Goal: Task Accomplishment & Management: Manage account settings

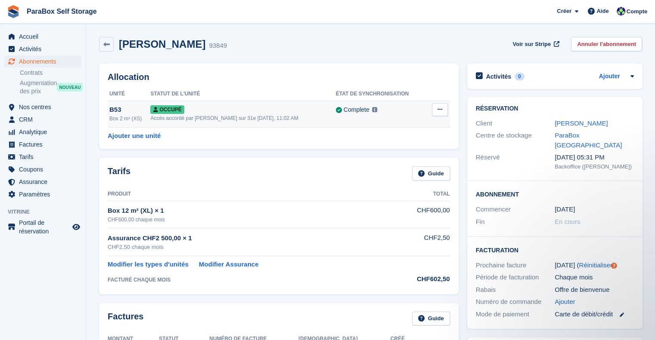
click at [213, 118] on div "Accès accordé par Paul Wolfson sur 31e Jul, 11:02 AM" at bounding box center [242, 118] width 185 height 8
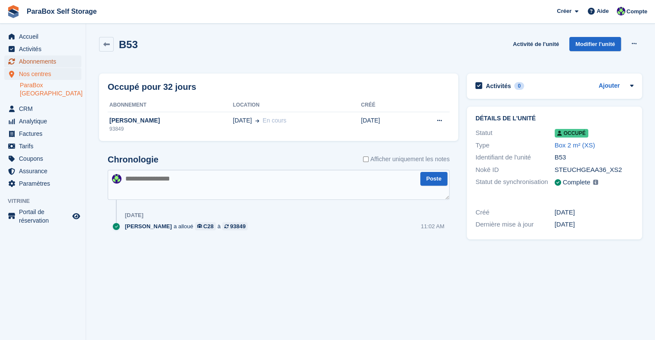
click at [34, 59] on span "Abonnements" at bounding box center [45, 62] width 52 height 12
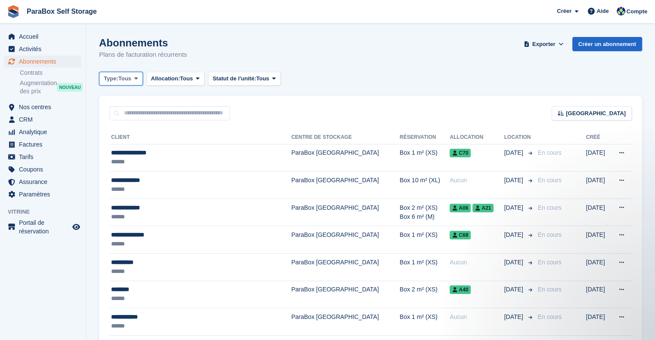
click at [136, 79] on icon at bounding box center [135, 79] width 3 height 6
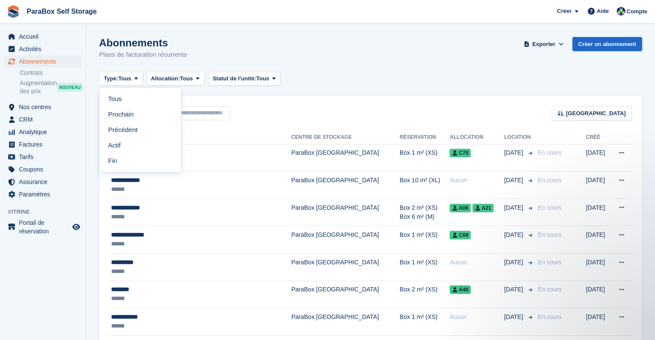
click at [382, 68] on div "Abonnements Plans de facturation récurrents Exporter Exporter Abonnements Expor…" at bounding box center [370, 53] width 543 height 33
click at [54, 132] on span "Analytique" at bounding box center [45, 132] width 52 height 12
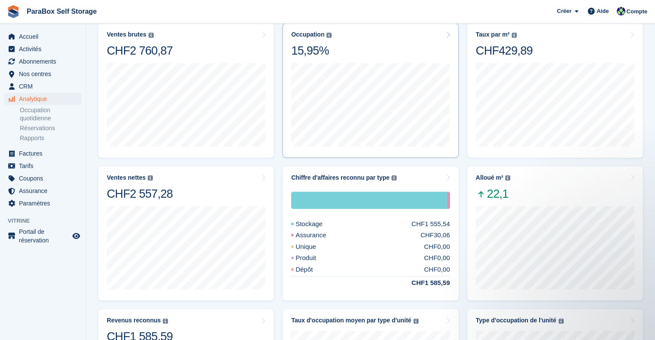
click at [326, 33] on img at bounding box center [328, 35] width 5 height 5
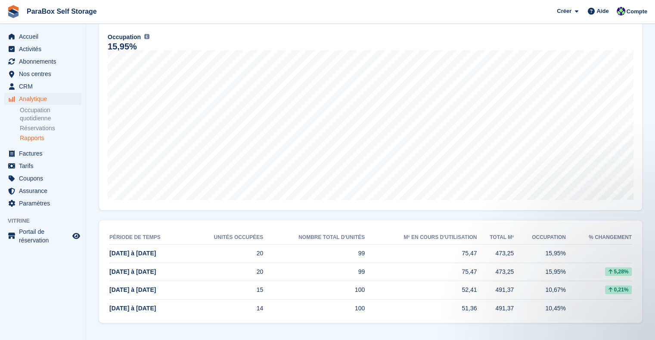
click at [246, 254] on td "20" at bounding box center [226, 254] width 76 height 19
click at [287, 274] on td "99" at bounding box center [314, 272] width 102 height 19
click at [162, 269] on td "25 Aug à 31 Aug" at bounding box center [148, 272] width 78 height 19
drag, startPoint x: 146, startPoint y: 269, endPoint x: 136, endPoint y: 273, distance: 11.0
click at [136, 273] on span "25 Aug à 31 Aug" at bounding box center [132, 272] width 46 height 7
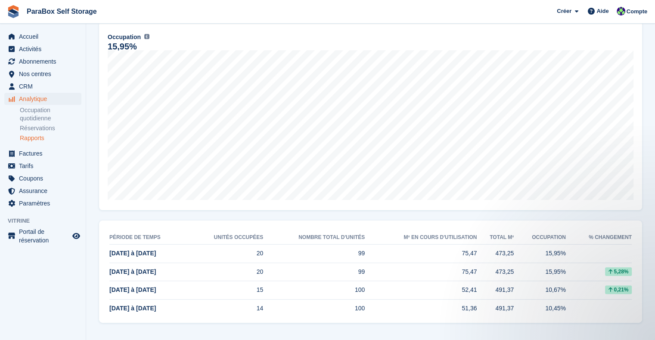
click at [338, 245] on td "99" at bounding box center [314, 254] width 102 height 19
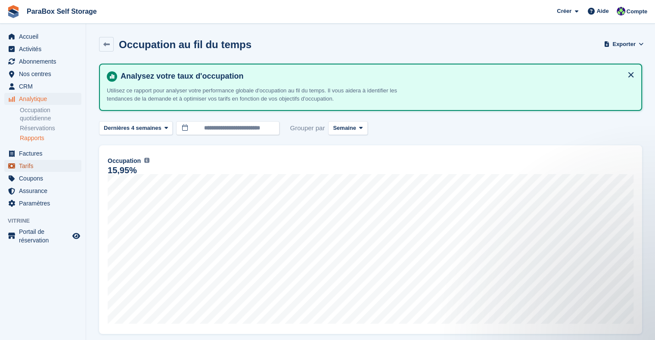
click at [36, 163] on span "Tarifs" at bounding box center [45, 166] width 52 height 12
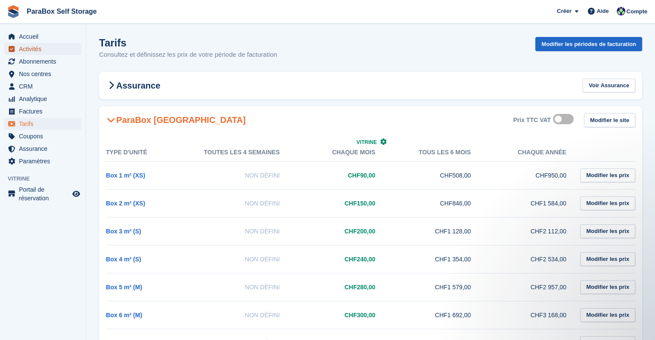
click at [30, 48] on span "Activités" at bounding box center [45, 49] width 52 height 12
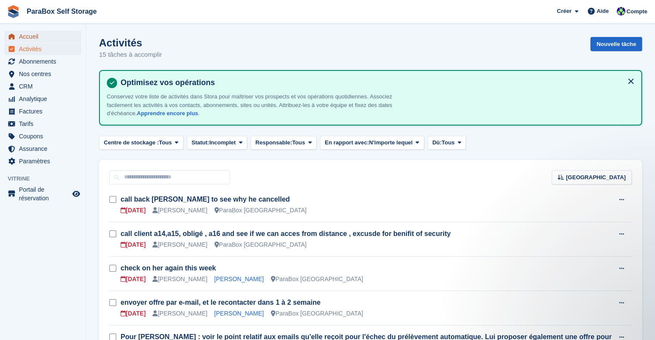
click at [40, 38] on span "Accueil" at bounding box center [45, 37] width 52 height 12
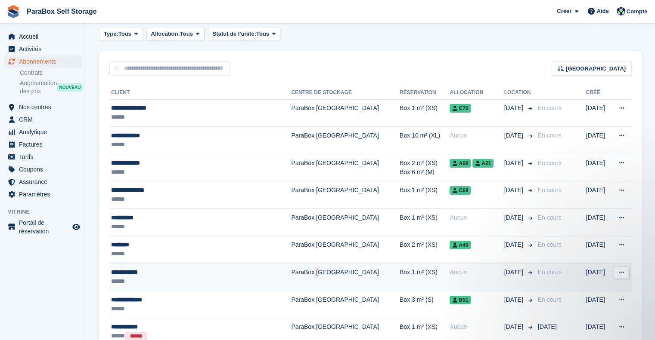
scroll to position [43, 0]
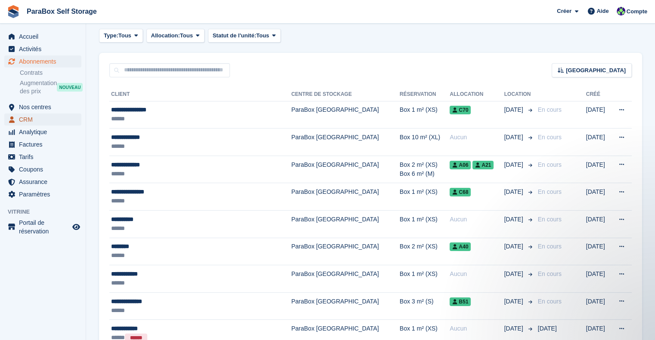
click at [40, 122] on span "CRM" at bounding box center [45, 120] width 52 height 12
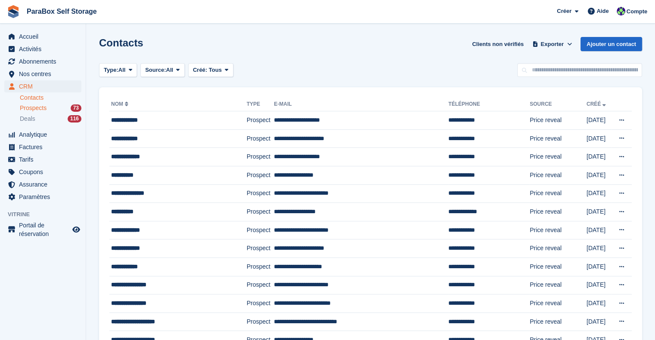
click at [48, 105] on div "Prospects 73" at bounding box center [51, 108] width 62 height 8
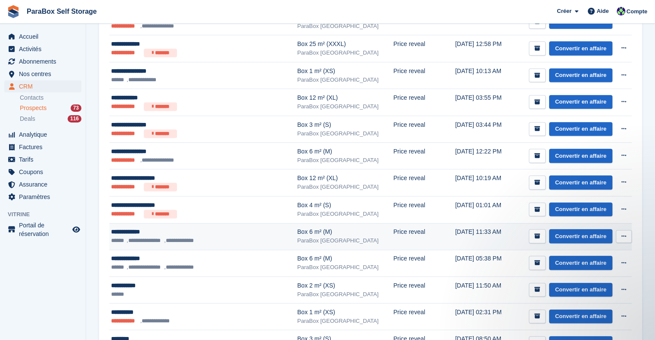
scroll to position [387, 0]
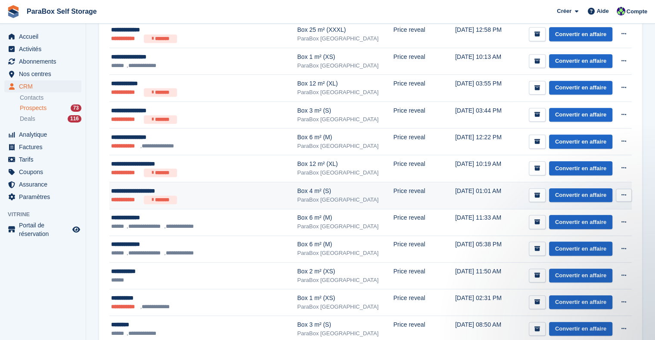
click at [229, 192] on div "**********" at bounding box center [189, 191] width 157 height 9
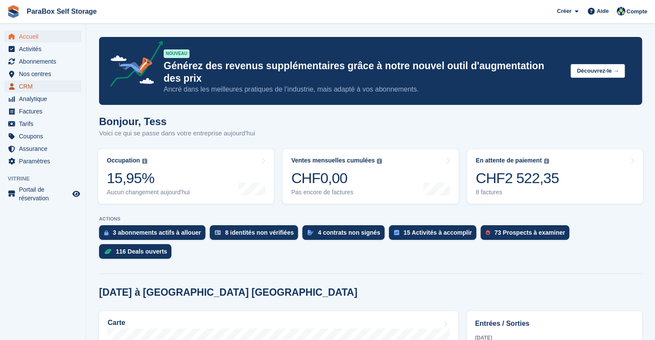
click at [34, 84] on span "CRM" at bounding box center [45, 86] width 52 height 12
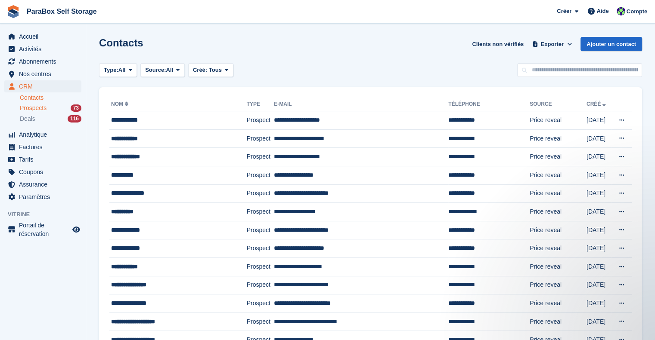
click at [50, 109] on div "Prospects 73" at bounding box center [51, 108] width 62 height 8
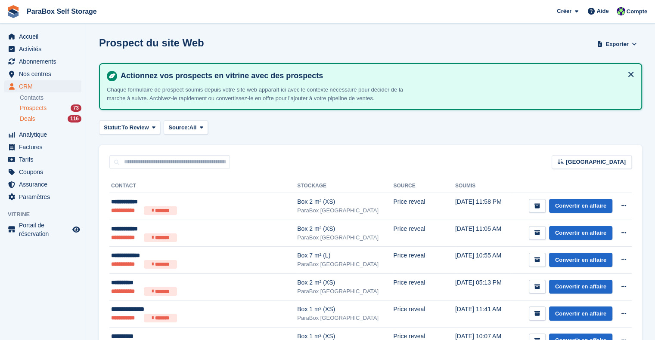
click at [46, 118] on div "Deals 116" at bounding box center [51, 119] width 62 height 8
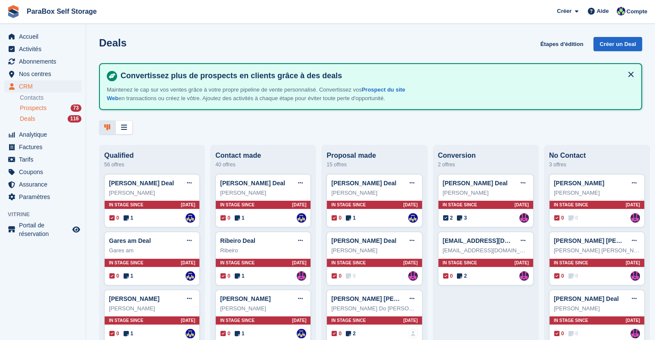
click at [43, 105] on span "Prospects" at bounding box center [33, 108] width 27 height 8
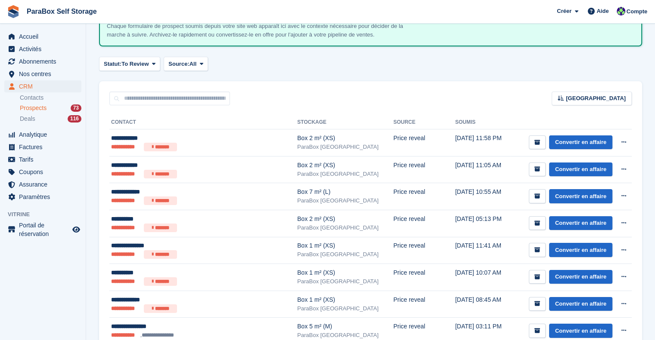
scroll to position [43, 0]
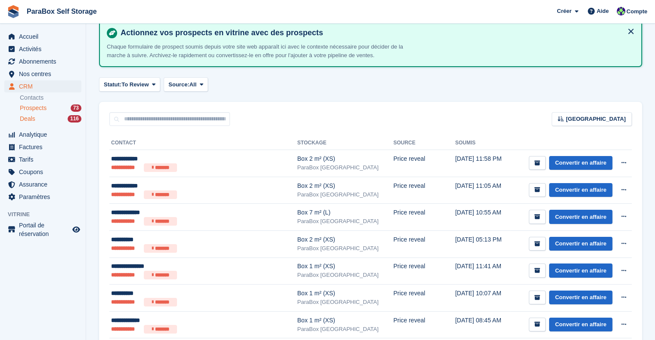
click at [41, 118] on div "Deals 116" at bounding box center [51, 119] width 62 height 8
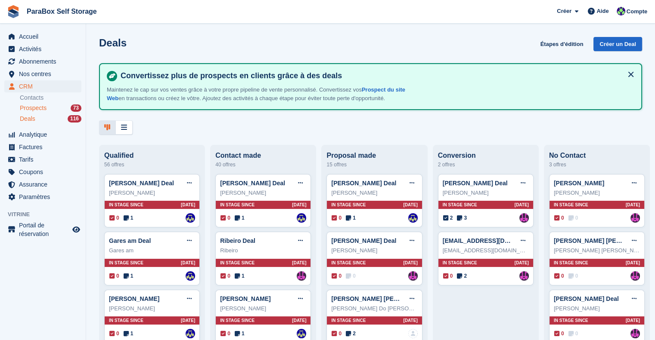
click at [28, 109] on span "Prospects" at bounding box center [33, 108] width 27 height 8
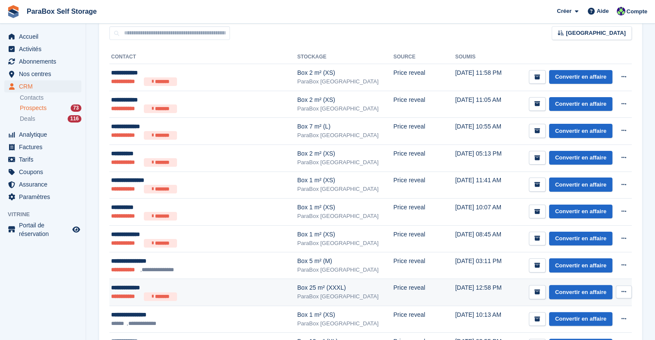
scroll to position [86, 0]
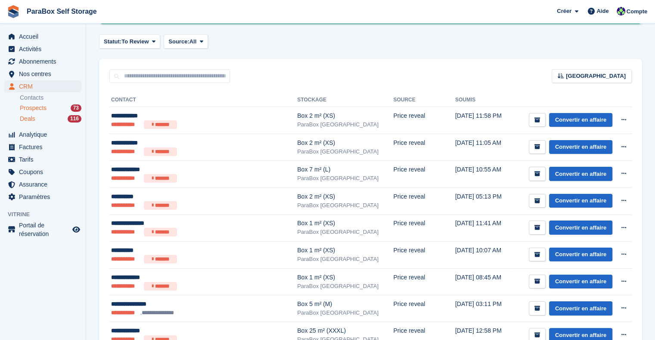
click at [36, 118] on div "Deals 116" at bounding box center [51, 119] width 62 height 8
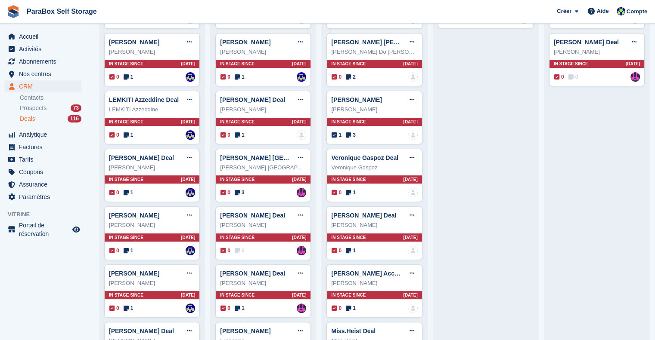
scroll to position [258, 0]
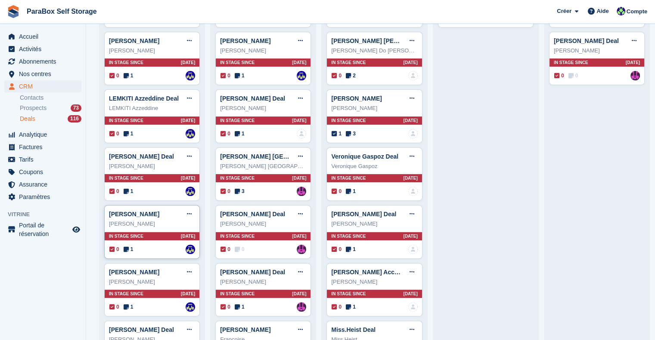
click at [125, 249] on icon at bounding box center [126, 250] width 5 height 6
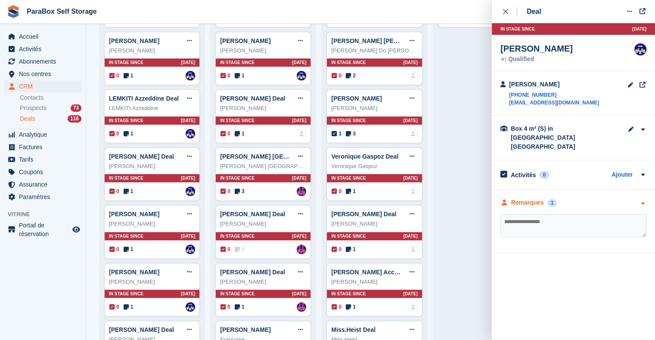
click at [521, 198] on div "Remarques" at bounding box center [527, 202] width 33 height 9
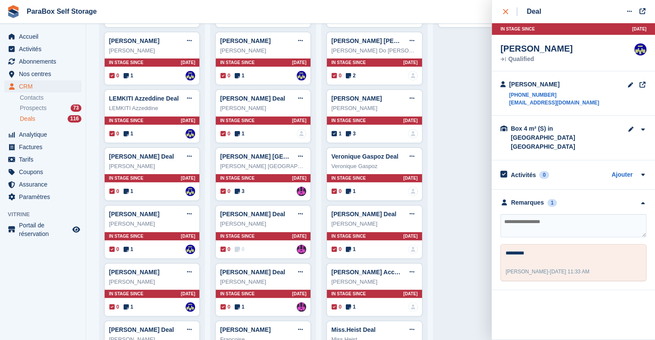
click at [508, 11] on div "close" at bounding box center [510, 11] width 14 height 9
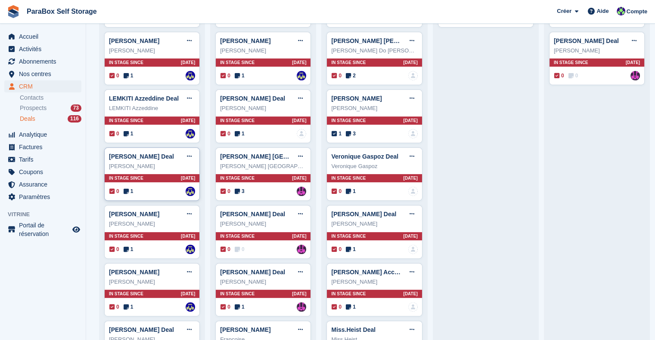
click at [128, 194] on icon at bounding box center [126, 192] width 5 height 6
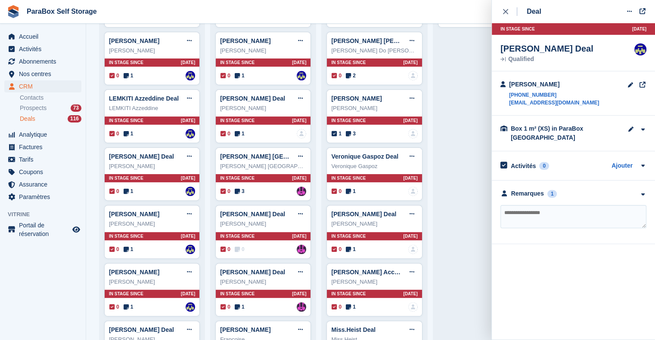
click at [527, 188] on div "Remarques 1 ********* Gaspard Frey - 26 Aug, 11:33 AM Supprimer" at bounding box center [573, 213] width 163 height 64
click at [530, 195] on div "Remarques" at bounding box center [527, 193] width 33 height 9
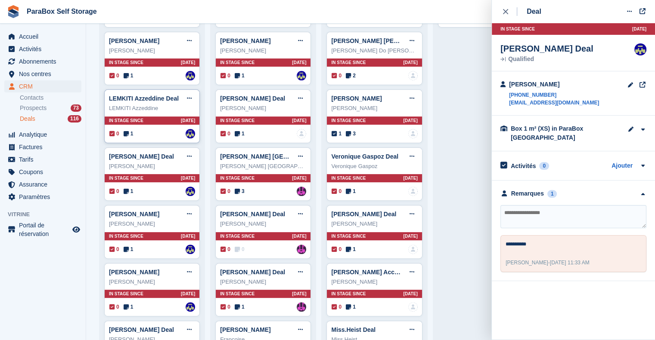
click at [125, 133] on icon at bounding box center [126, 134] width 5 height 6
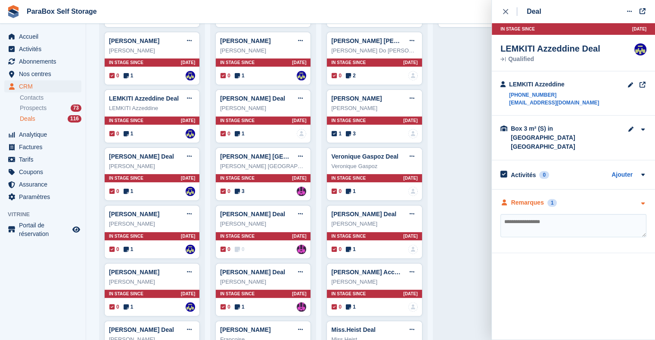
click at [514, 198] on div "Remarques" at bounding box center [527, 202] width 33 height 9
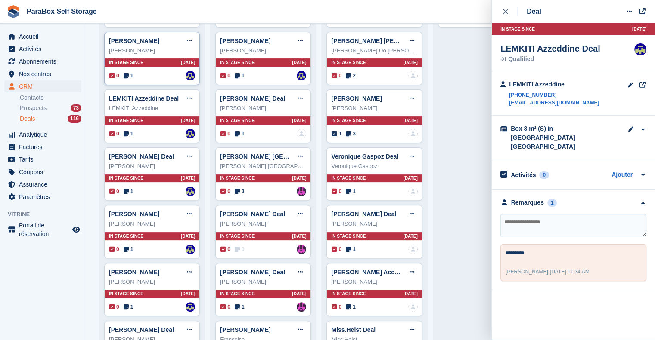
click at [130, 77] on span "1" at bounding box center [129, 76] width 10 height 8
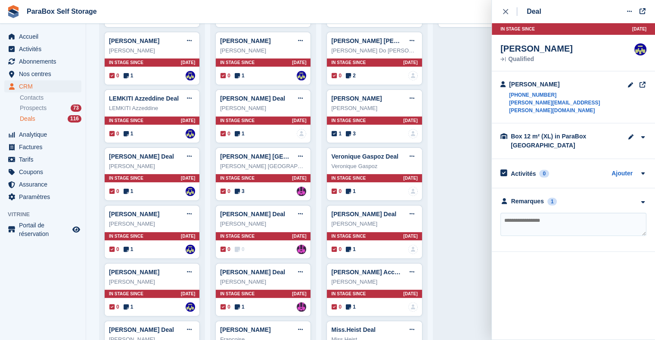
click at [524, 199] on div "Remarques 1 ********* Gaspard Frey - 26 Aug, 11:34 AM Supprimer" at bounding box center [573, 221] width 163 height 64
click at [530, 197] on div "Remarques" at bounding box center [527, 201] width 33 height 9
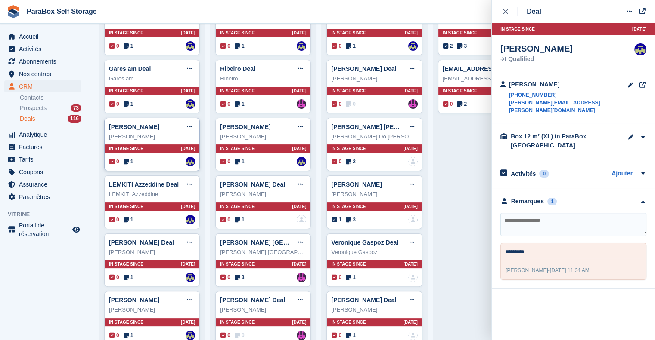
scroll to position [172, 0]
click at [129, 108] on span "1" at bounding box center [129, 104] width 10 height 8
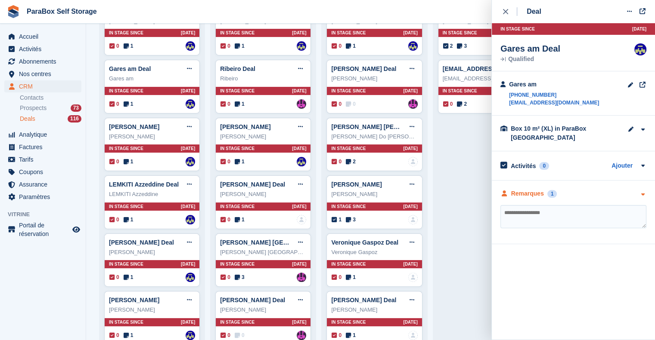
click at [520, 196] on div "Remarques" at bounding box center [527, 193] width 33 height 9
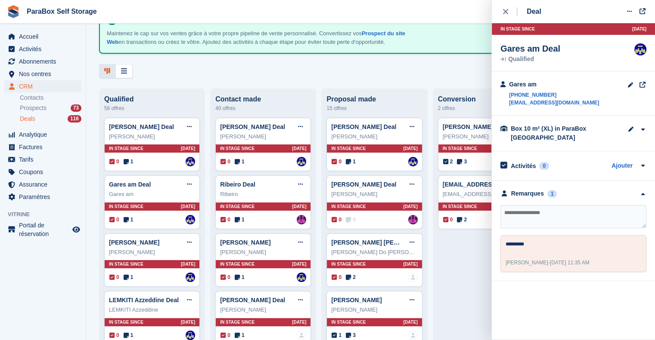
scroll to position [43, 0]
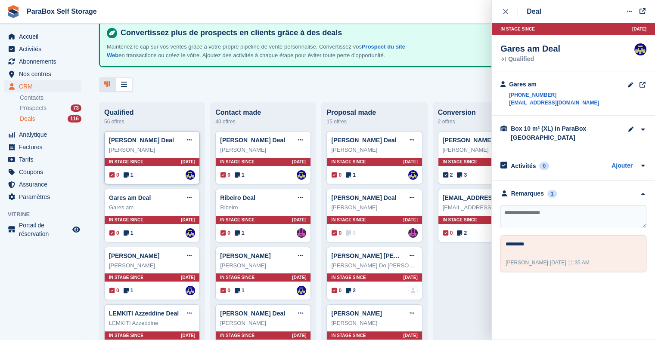
click at [130, 177] on span "1" at bounding box center [129, 175] width 10 height 8
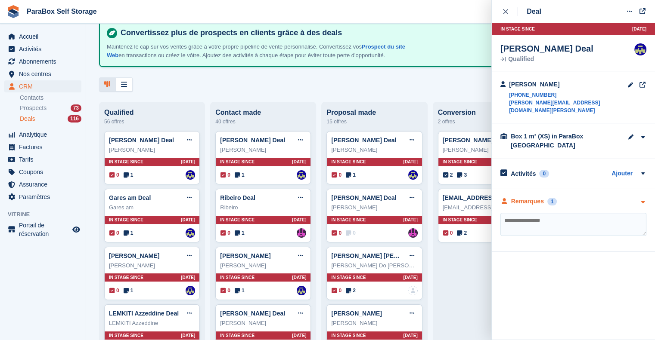
click at [528, 197] on div "Remarques" at bounding box center [527, 201] width 33 height 9
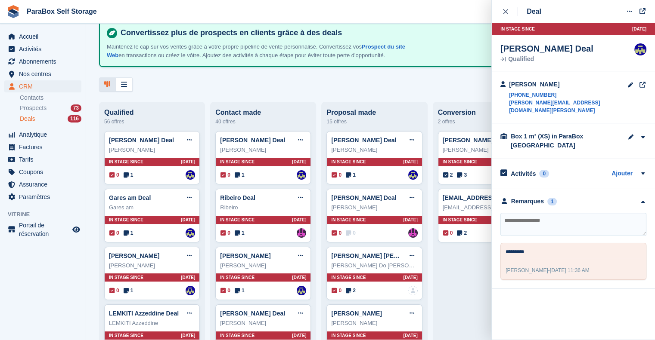
click at [506, 297] on div "Deal Modifier le Deal Marquer comme gagné Marquer comme perdu Supprimer le Deal…" at bounding box center [573, 170] width 164 height 340
click at [37, 111] on span "Prospects" at bounding box center [33, 108] width 27 height 8
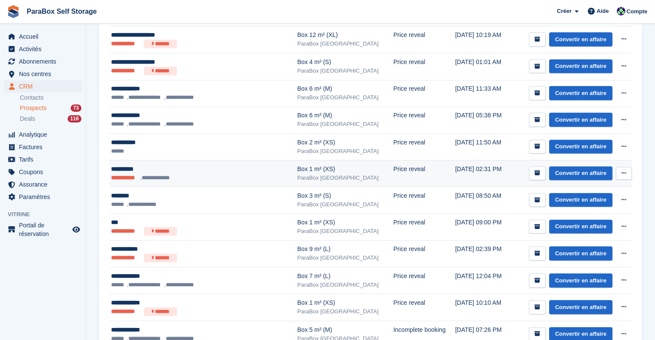
scroll to position [430, 0]
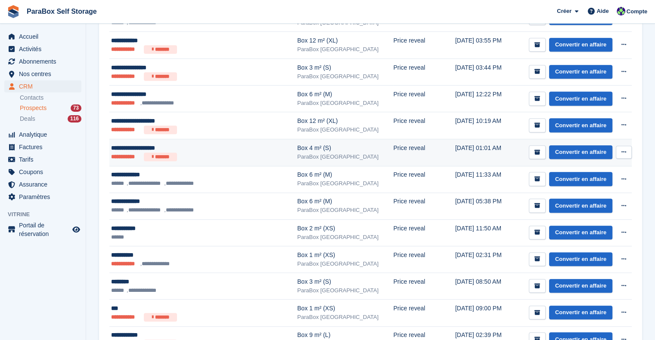
click at [186, 153] on ul "**********" at bounding box center [189, 157] width 157 height 9
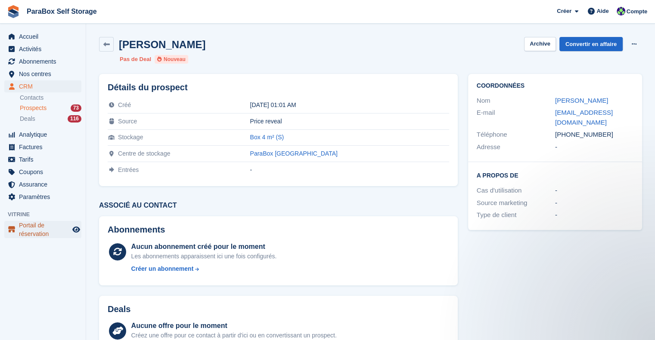
click at [43, 228] on span "Portail de réservation" at bounding box center [45, 229] width 52 height 17
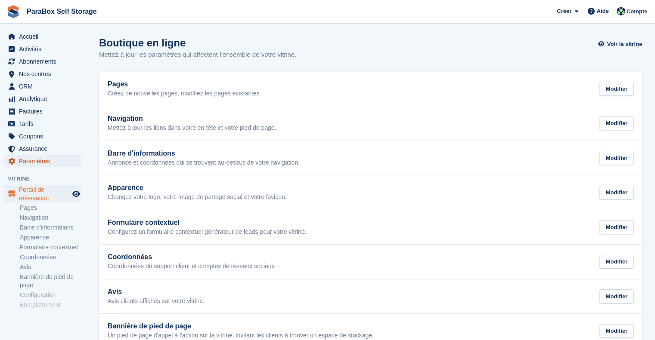
click at [46, 164] on span "Paramètres" at bounding box center [45, 161] width 52 height 12
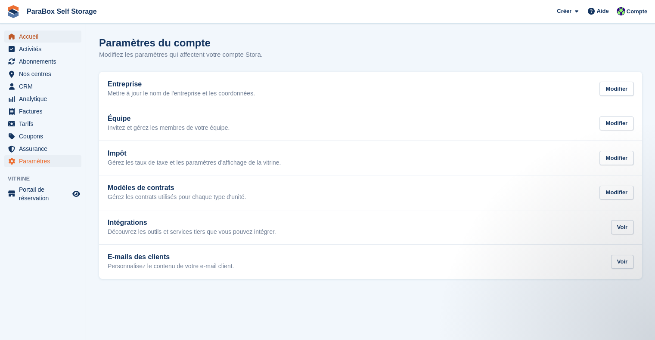
click at [44, 37] on span "Accueil" at bounding box center [45, 37] width 52 height 12
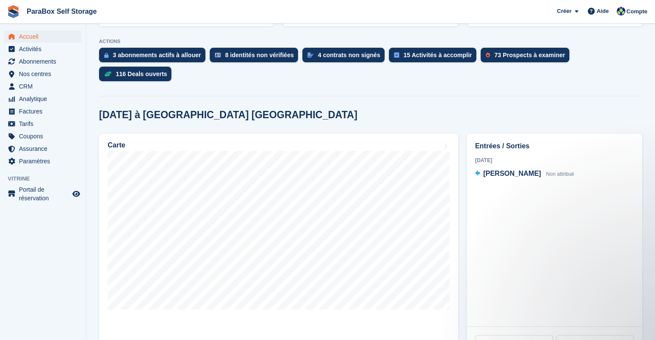
scroll to position [215, 0]
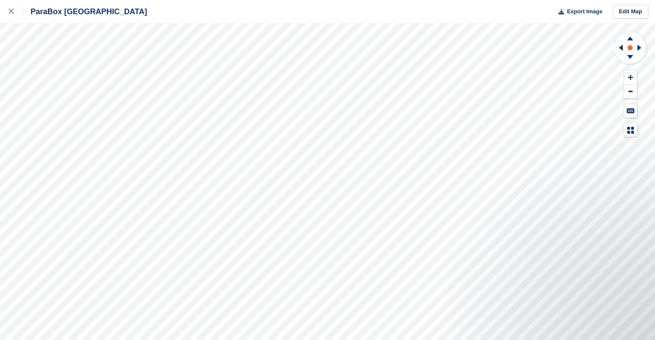
click at [631, 52] on rect at bounding box center [630, 48] width 10 height 10
click at [628, 60] on icon at bounding box center [630, 58] width 22 height 11
click at [618, 49] on icon at bounding box center [619, 48] width 11 height 22
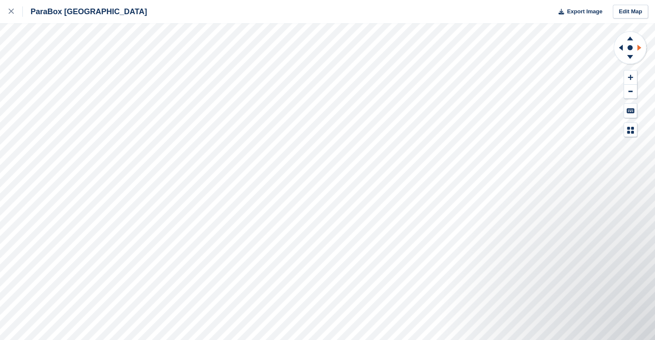
click at [640, 46] on icon at bounding box center [640, 48] width 11 height 22
click at [631, 54] on icon at bounding box center [630, 58] width 22 height 11
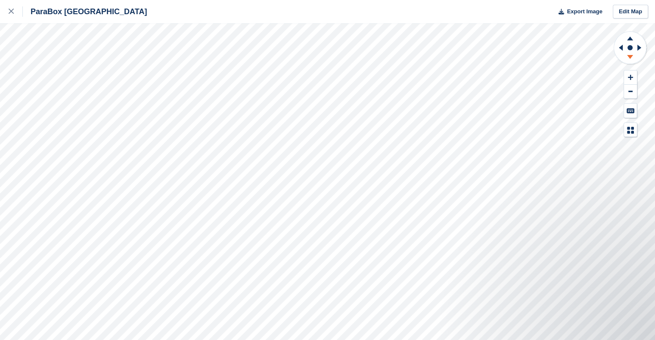
click at [631, 54] on icon at bounding box center [630, 58] width 22 height 11
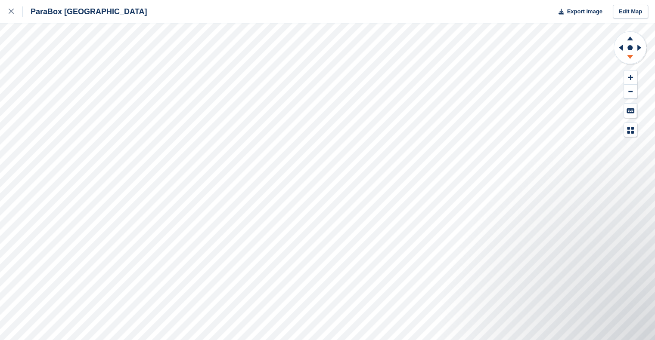
click at [631, 54] on icon at bounding box center [630, 58] width 22 height 11
click at [623, 48] on icon at bounding box center [619, 48] width 11 height 22
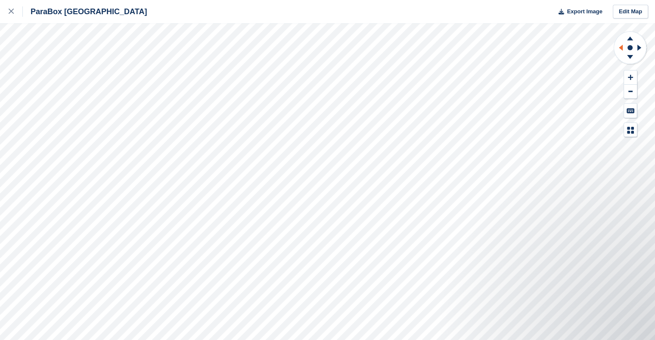
click at [623, 48] on icon at bounding box center [619, 48] width 11 height 22
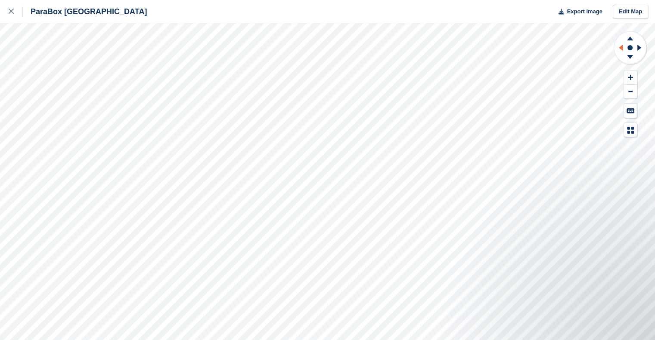
click at [623, 48] on icon at bounding box center [619, 48] width 11 height 22
click at [630, 55] on icon at bounding box center [630, 57] width 6 height 4
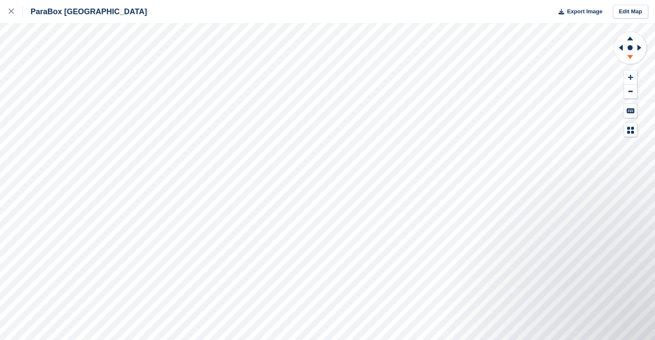
click at [630, 55] on icon at bounding box center [630, 57] width 6 height 4
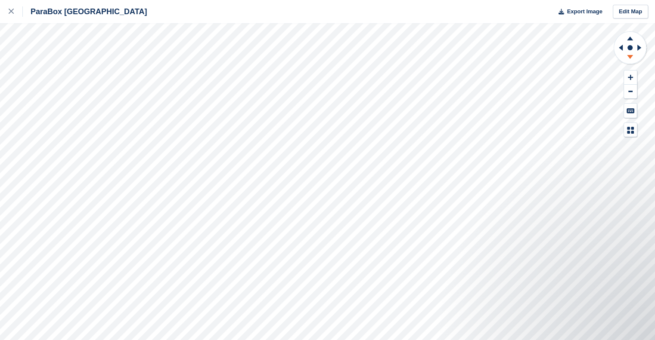
click at [630, 55] on icon at bounding box center [630, 57] width 6 height 4
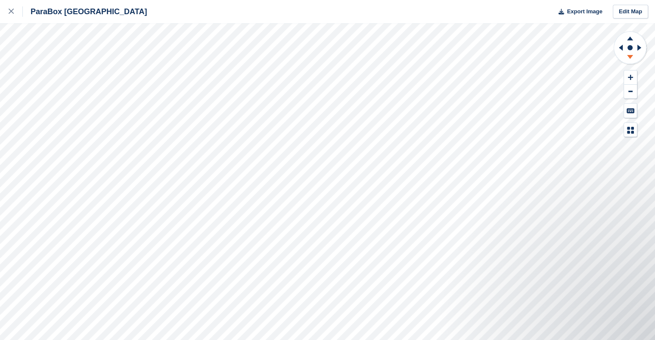
click at [630, 55] on icon at bounding box center [630, 57] width 6 height 4
click at [620, 46] on icon at bounding box center [619, 48] width 11 height 22
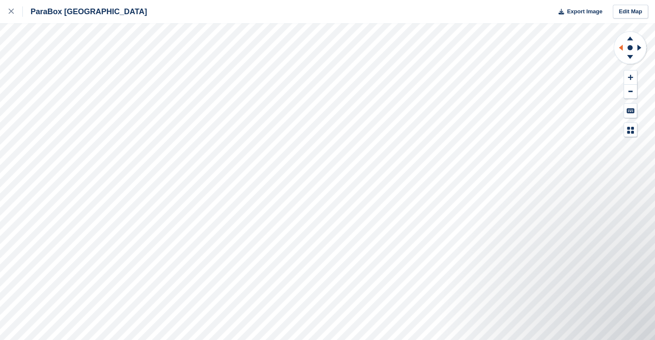
click at [620, 46] on icon at bounding box center [619, 48] width 11 height 22
click at [629, 79] on icon at bounding box center [630, 77] width 5 height 6
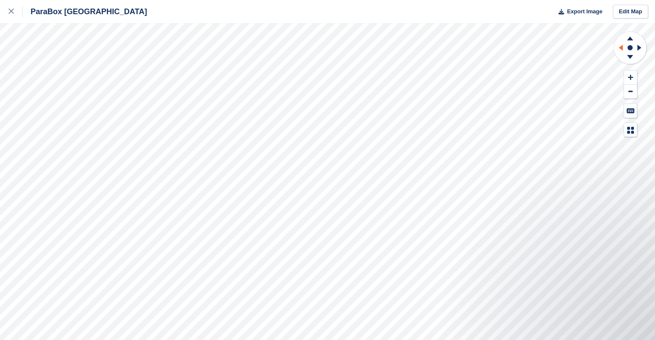
click at [618, 47] on icon at bounding box center [619, 48] width 11 height 22
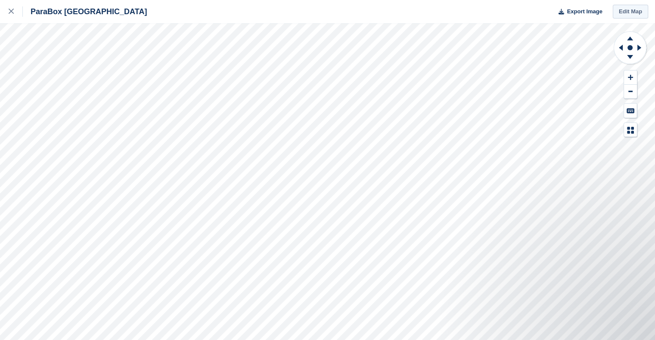
click at [635, 7] on link "Edit Map" at bounding box center [630, 12] width 35 height 14
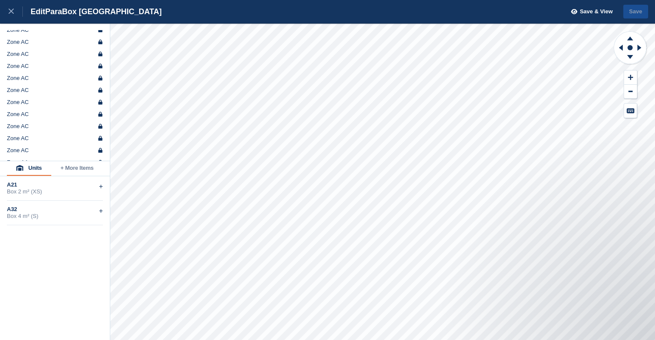
scroll to position [408, 0]
click at [631, 56] on icon at bounding box center [630, 57] width 6 height 4
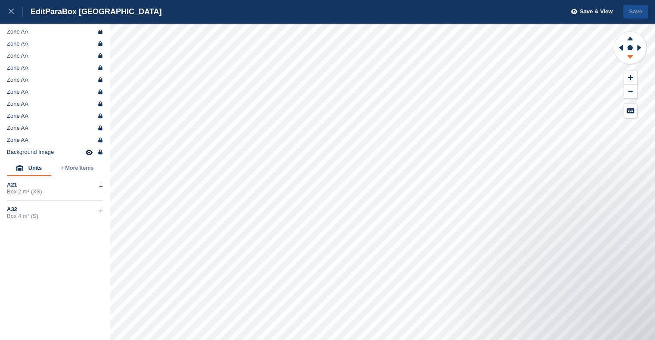
click at [631, 56] on icon at bounding box center [630, 57] width 6 height 4
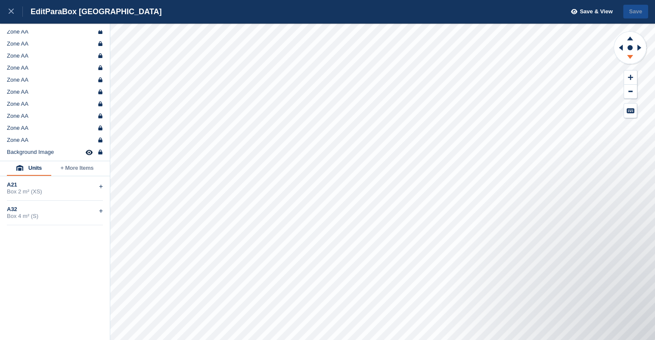
click at [631, 56] on icon at bounding box center [630, 57] width 6 height 4
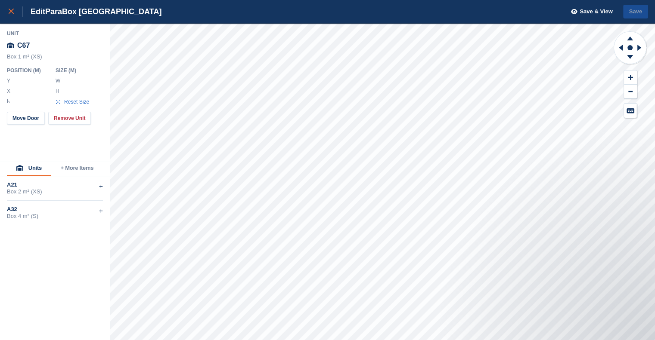
click at [8, 9] on link at bounding box center [11, 11] width 23 height 23
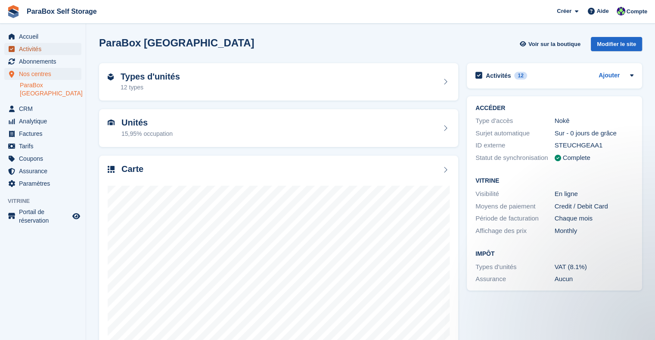
click at [59, 49] on span "Activités" at bounding box center [45, 49] width 52 height 12
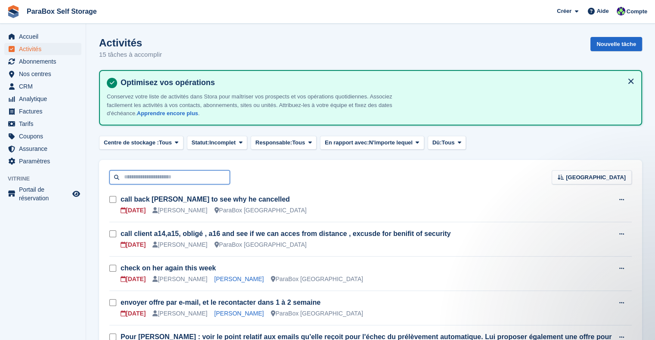
drag, startPoint x: 172, startPoint y: 171, endPoint x: 161, endPoint y: 172, distance: 10.8
click at [172, 172] on input "text" at bounding box center [169, 177] width 121 height 14
click at [38, 63] on span "Abonnements" at bounding box center [45, 62] width 52 height 12
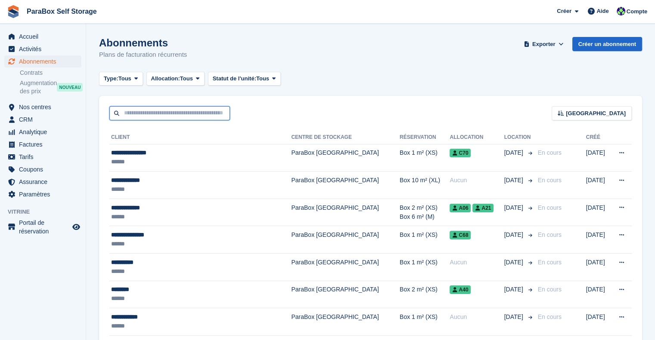
click at [174, 109] on input "text" at bounding box center [169, 113] width 121 height 14
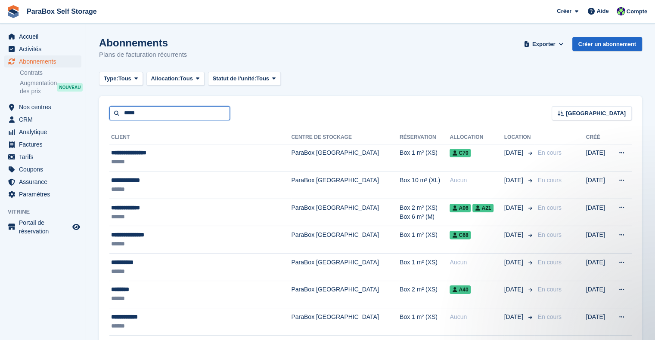
type input "*****"
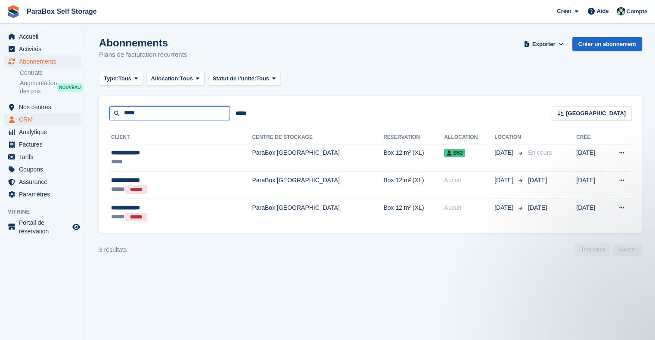
drag, startPoint x: 163, startPoint y: 116, endPoint x: 55, endPoint y: 116, distance: 108.0
click at [55, 116] on div "Accueil Activités Abonnements Abonnements Abonnements Contrats Augmentation des…" at bounding box center [327, 170] width 655 height 340
type input "***"
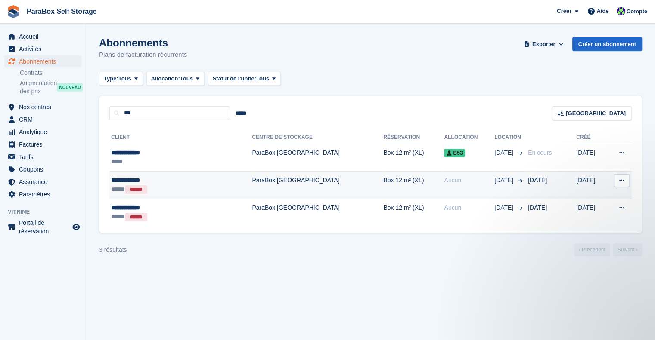
click at [203, 187] on div "***** ******" at bounding box center [157, 189] width 93 height 9
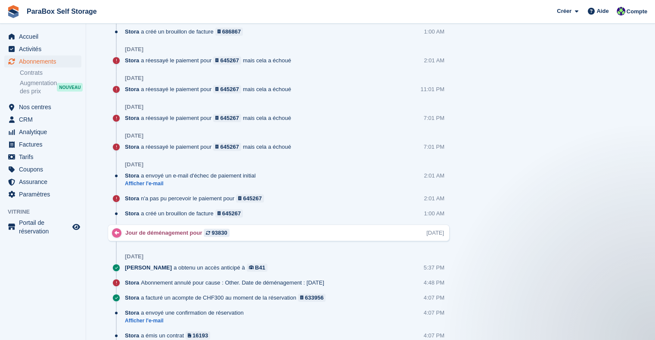
scroll to position [616, 0]
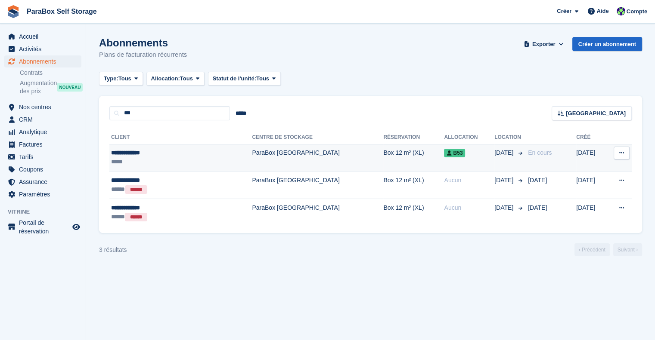
click at [444, 157] on span "B53" at bounding box center [454, 153] width 21 height 9
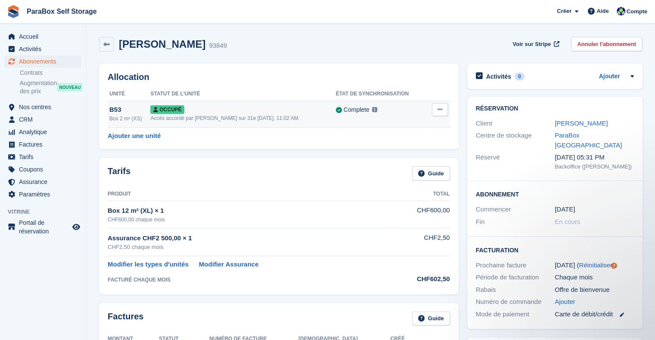
click at [175, 110] on span "Occupé" at bounding box center [167, 109] width 34 height 9
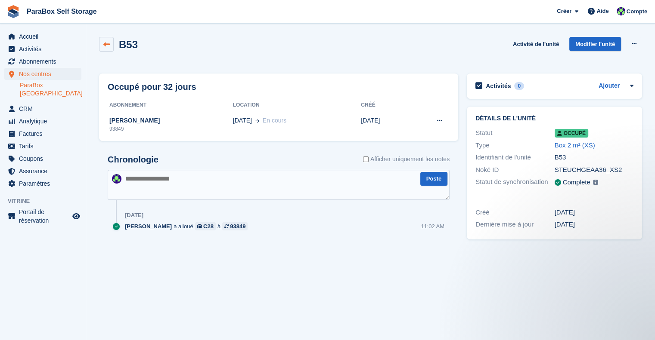
click at [102, 43] on link at bounding box center [106, 44] width 15 height 15
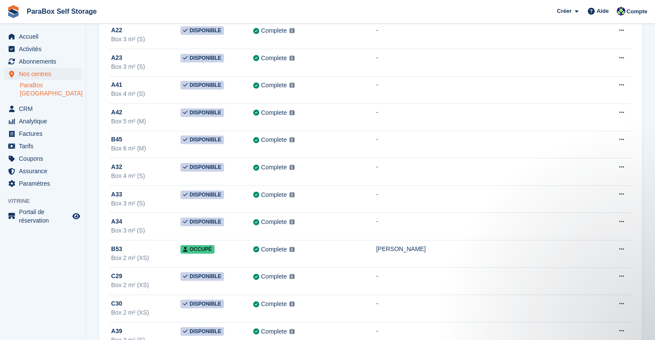
scroll to position [990, 0]
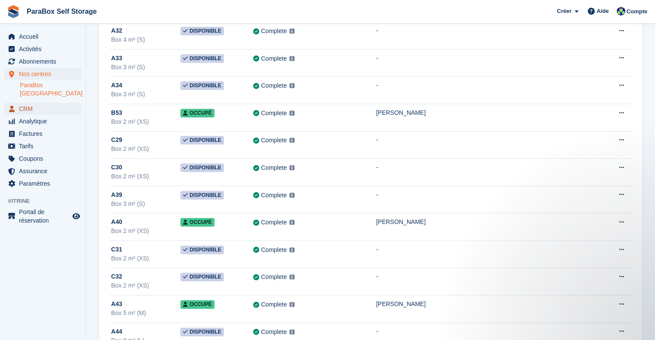
click at [36, 103] on span "CRM" at bounding box center [45, 109] width 52 height 12
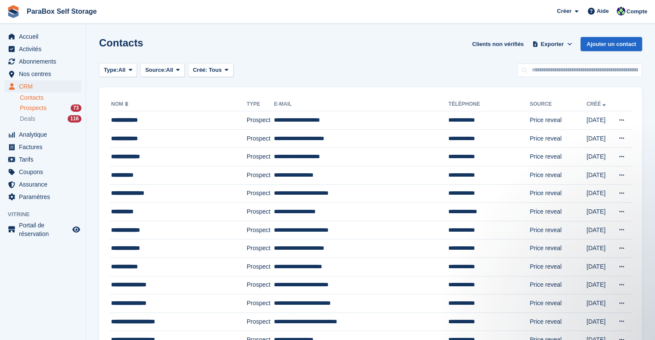
click at [56, 108] on div "Prospects 73" at bounding box center [51, 108] width 62 height 8
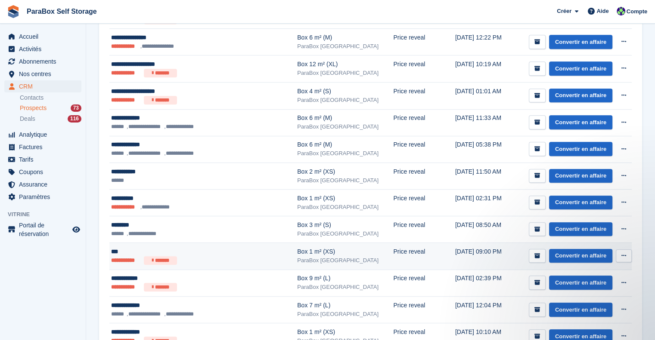
scroll to position [473, 0]
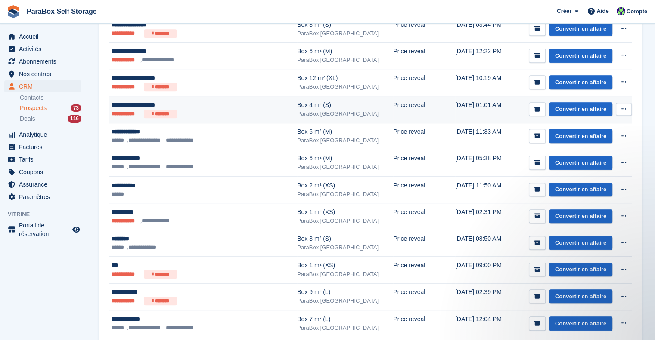
click at [220, 111] on ul "**********" at bounding box center [189, 114] width 157 height 9
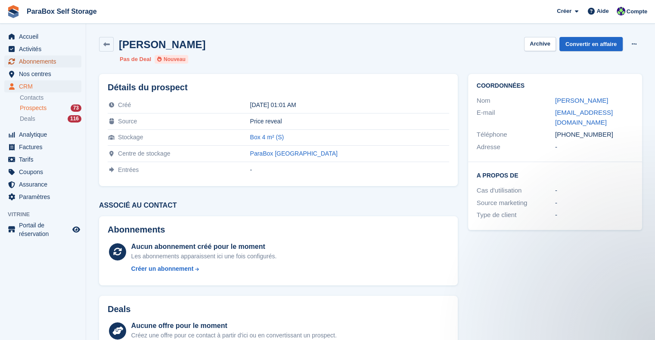
click at [47, 60] on span "Abonnements" at bounding box center [45, 62] width 52 height 12
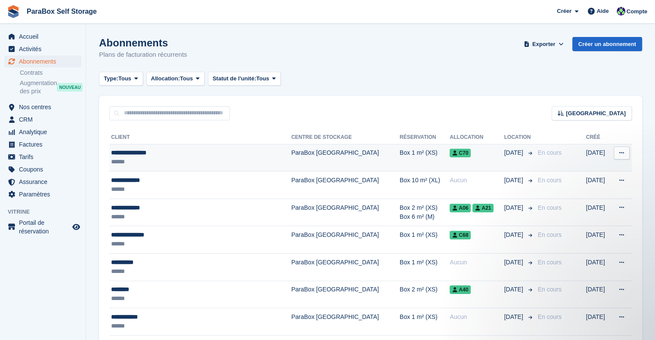
click at [219, 155] on div "**********" at bounding box center [183, 152] width 145 height 9
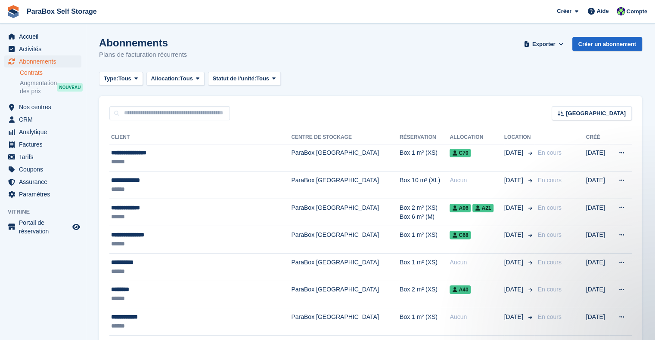
click at [39, 72] on link "Contrats" at bounding box center [51, 73] width 62 height 8
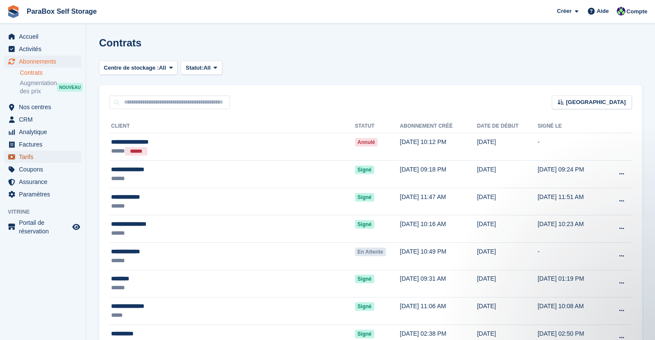
drag, startPoint x: 12, startPoint y: 155, endPoint x: 19, endPoint y: 155, distance: 6.9
click at [12, 155] on icon "menu" at bounding box center [11, 157] width 7 height 5
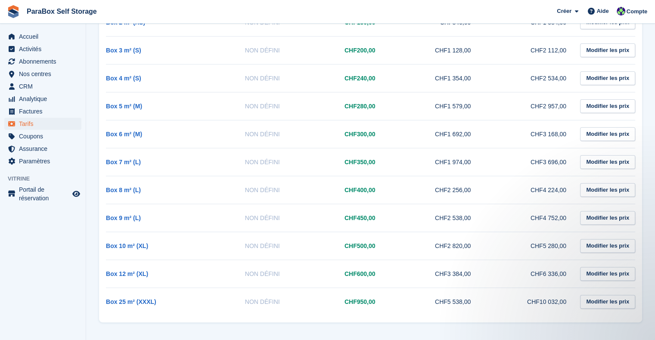
scroll to position [182, 0]
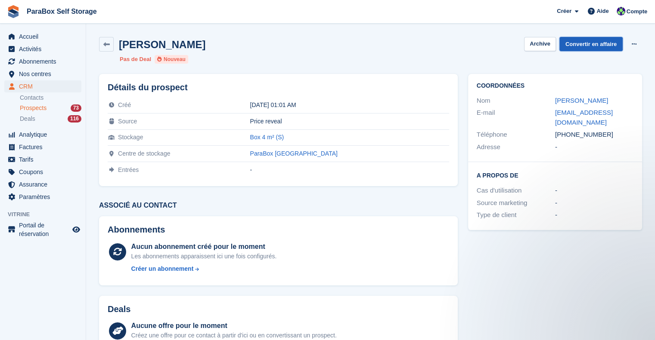
click at [584, 44] on link "Convertir en affaire" at bounding box center [590, 44] width 63 height 14
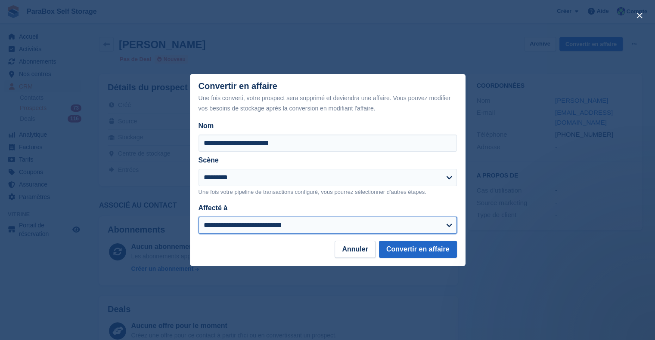
click at [272, 220] on select "**********" at bounding box center [327, 225] width 258 height 17
click at [198, 218] on select "**********" at bounding box center [327, 225] width 258 height 17
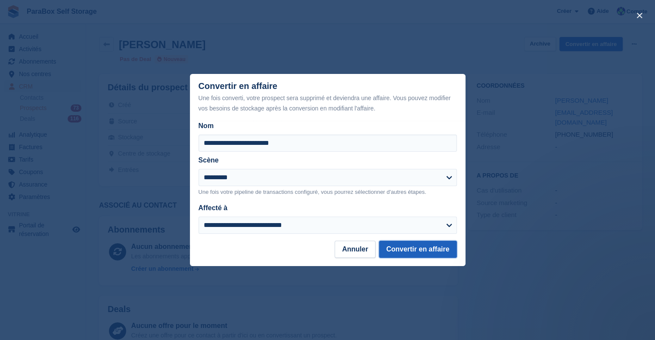
click at [424, 251] on button "Convertir en affaire" at bounding box center [418, 249] width 78 height 17
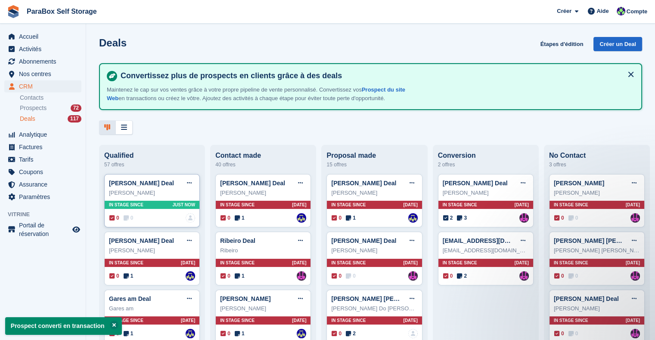
click at [133, 222] on span "0" at bounding box center [129, 218] width 10 height 8
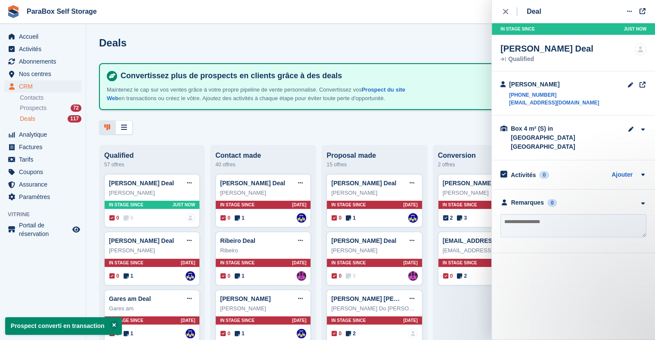
click at [513, 214] on textarea at bounding box center [573, 225] width 146 height 23
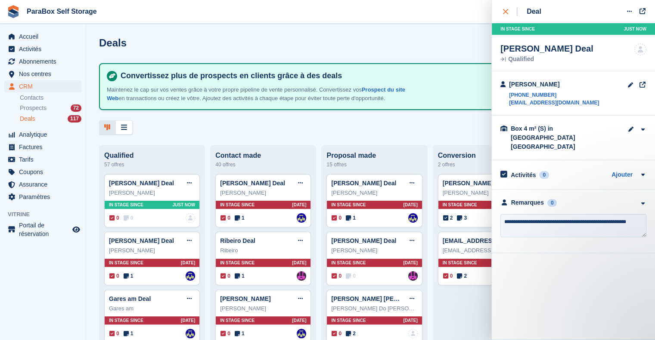
type textarea "**********"
click at [507, 13] on icon "close" at bounding box center [505, 11] width 5 height 5
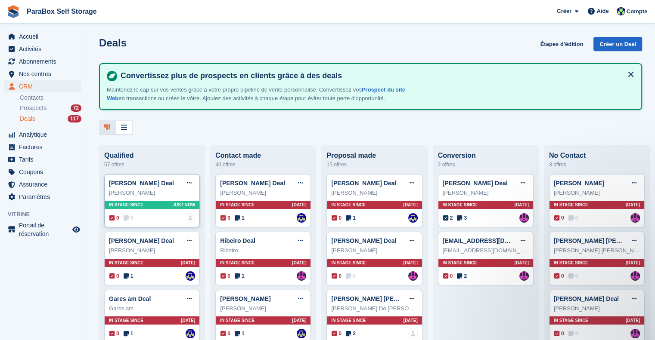
click at [129, 218] on span "0" at bounding box center [129, 218] width 10 height 8
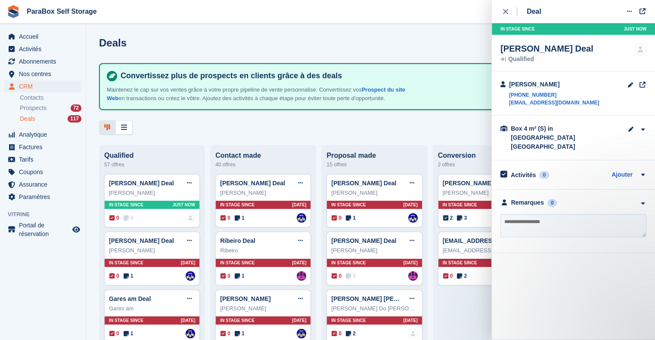
click at [545, 214] on textarea at bounding box center [573, 225] width 146 height 23
type textarea "**********"
click at [646, 9] on div "Deal Modifier le Deal Marquer comme gagné Marquer comme perdu Supprimer le Deal…" at bounding box center [573, 127] width 163 height 254
click at [643, 11] on icon at bounding box center [643, 11] width 8 height 0
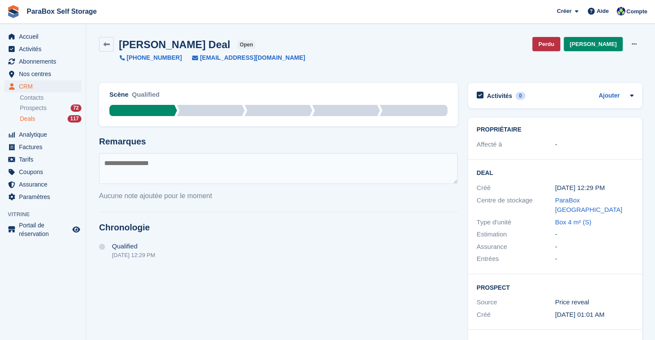
click at [36, 115] on div "Deals 117" at bounding box center [51, 119] width 62 height 8
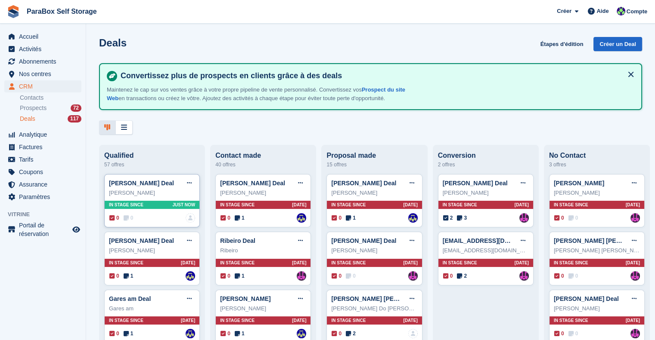
click at [129, 220] on span "0" at bounding box center [129, 218] width 10 height 8
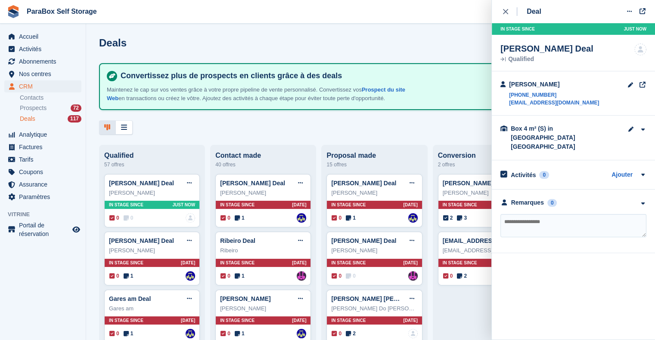
click at [532, 214] on textarea at bounding box center [573, 225] width 146 height 23
click at [635, 13] on button at bounding box center [629, 11] width 16 height 13
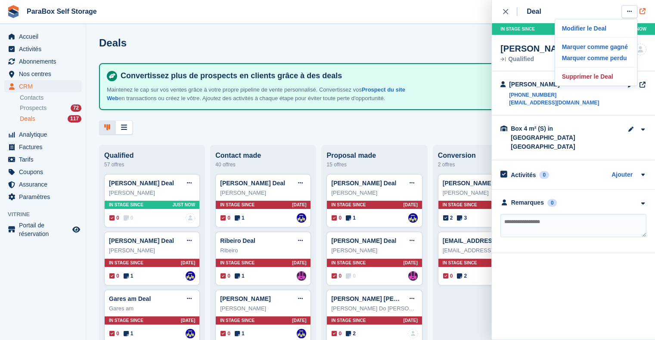
click at [645, 11] on icon at bounding box center [643, 11] width 8 height 0
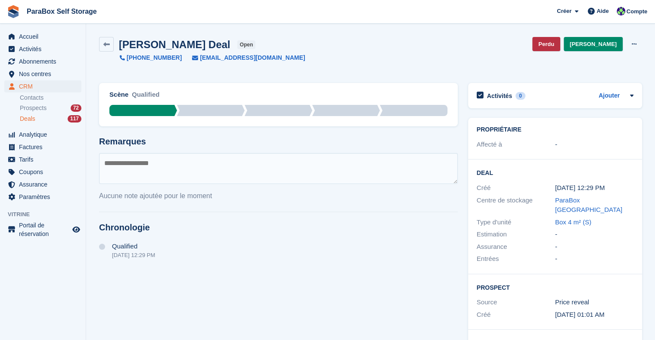
click at [212, 161] on textarea at bounding box center [278, 168] width 359 height 31
click at [632, 45] on icon at bounding box center [633, 44] width 5 height 6
click at [231, 175] on textarea at bounding box center [278, 168] width 359 height 31
type textarea "*"
type textarea "**********"
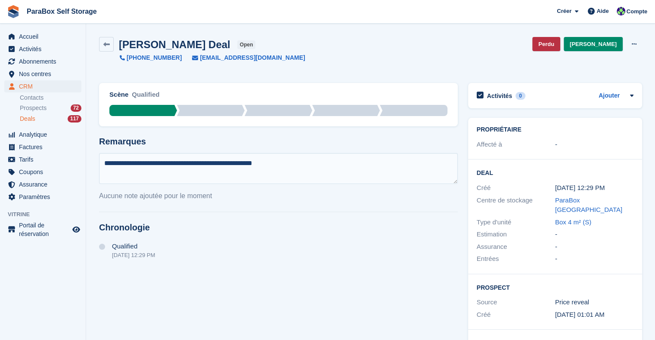
click at [322, 264] on div "**********" at bounding box center [278, 256] width 369 height 357
click at [348, 191] on div "Aucune note ajoutée pour le moment" at bounding box center [278, 196] width 359 height 10
click at [347, 240] on div "**********" at bounding box center [278, 256] width 369 height 357
click at [630, 93] on icon at bounding box center [631, 95] width 7 height 7
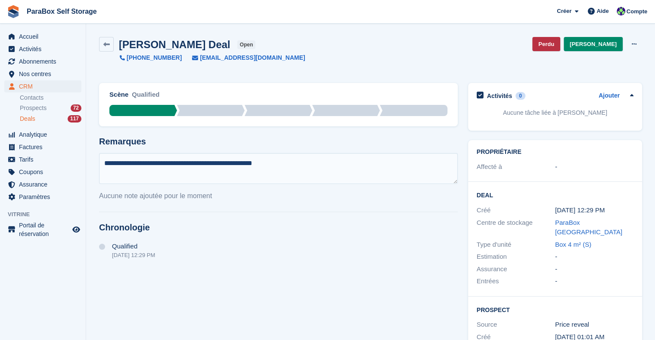
click at [585, 74] on div "Christam Cavicchiolo Deal open +41786823190 cavick@bluemail.ch Perdu Gagné Modi…" at bounding box center [370, 55] width 553 height 46
drag, startPoint x: 202, startPoint y: 225, endPoint x: 186, endPoint y: 222, distance: 17.1
click at [202, 225] on h2 "Chronologie" at bounding box center [278, 228] width 359 height 10
click at [172, 198] on span "Aucune note ajoutée pour le moment" at bounding box center [155, 195] width 113 height 7
click at [149, 163] on textarea "**********" at bounding box center [278, 168] width 359 height 31
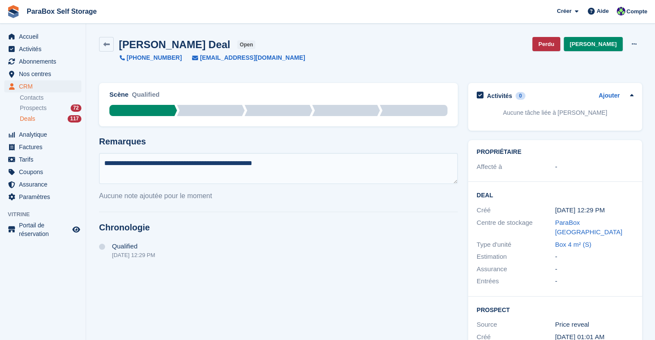
click at [98, 46] on div "Christam Cavicchiolo Deal open +41786823190 cavick@bluemail.ch Perdu Gagné Modi…" at bounding box center [370, 55] width 553 height 46
click at [634, 46] on icon at bounding box center [633, 44] width 5 height 6
click at [446, 52] on div "Christam Cavicchiolo Deal open +41786823190 cavick@bluemail.ch Perdu Gagné Modi…" at bounding box center [370, 49] width 543 height 25
click at [105, 49] on link at bounding box center [106, 44] width 15 height 15
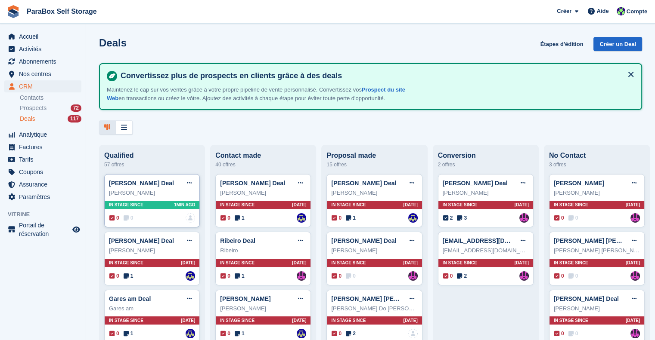
click at [130, 219] on span "0" at bounding box center [129, 218] width 10 height 8
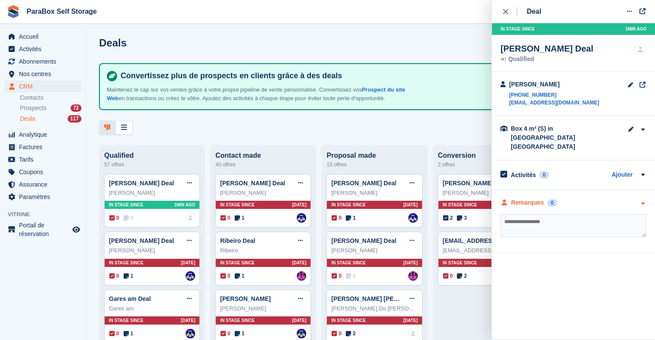
click at [537, 198] on div "Remarques" at bounding box center [527, 202] width 33 height 9
click at [615, 214] on textarea at bounding box center [573, 225] width 146 height 23
type textarea "****"
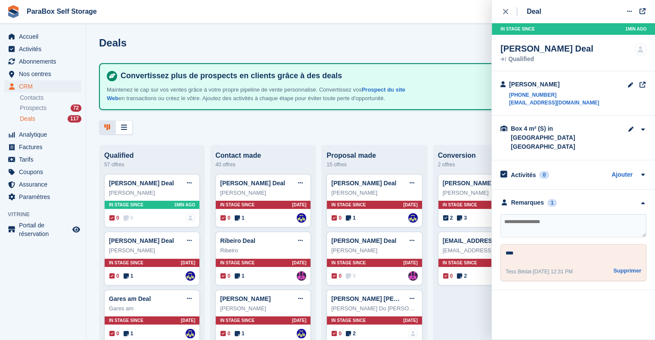
click at [597, 267] on div "Tess Bédat - 1 Sep, 12:31 PM Supprimer" at bounding box center [573, 272] width 136 height 10
click at [622, 267] on button "Supprimer" at bounding box center [627, 271] width 28 height 9
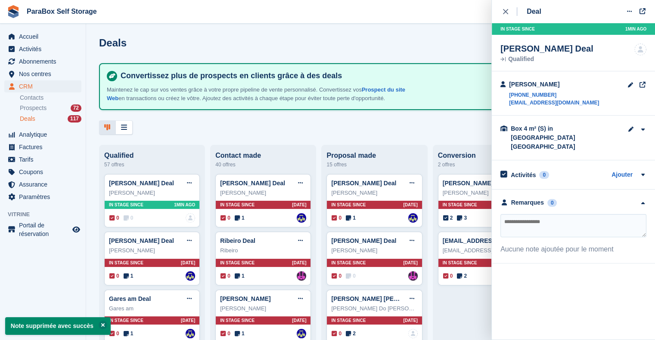
click at [553, 214] on textarea at bounding box center [573, 225] width 146 height 23
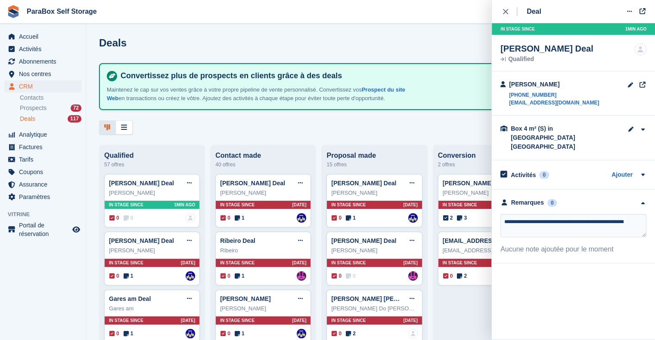
type textarea "**********"
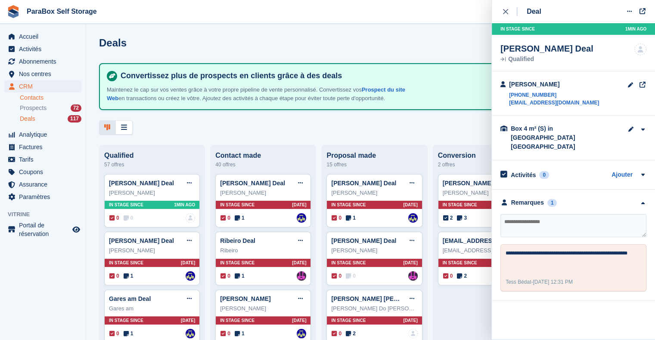
click at [24, 99] on link "Contacts" at bounding box center [51, 98] width 62 height 8
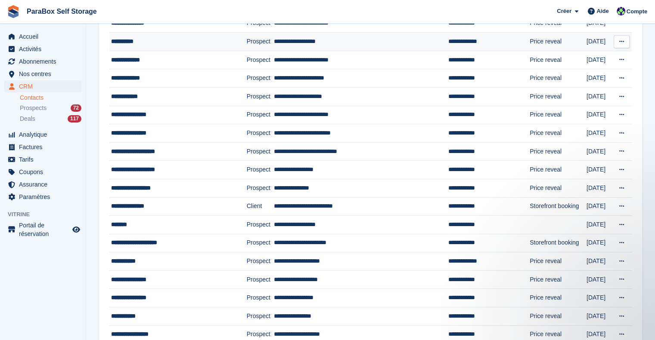
scroll to position [172, 0]
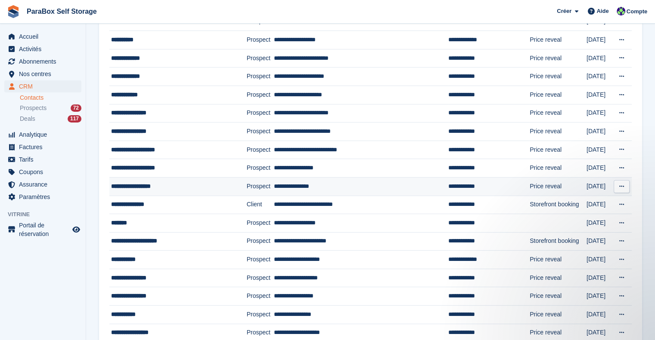
click at [145, 182] on div "**********" at bounding box center [170, 186] width 118 height 9
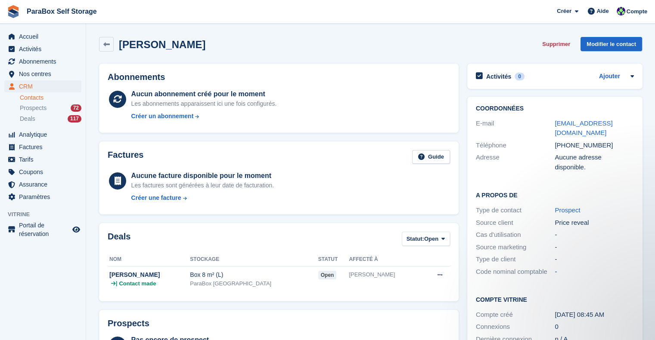
click at [55, 97] on link "Contacts" at bounding box center [51, 98] width 62 height 8
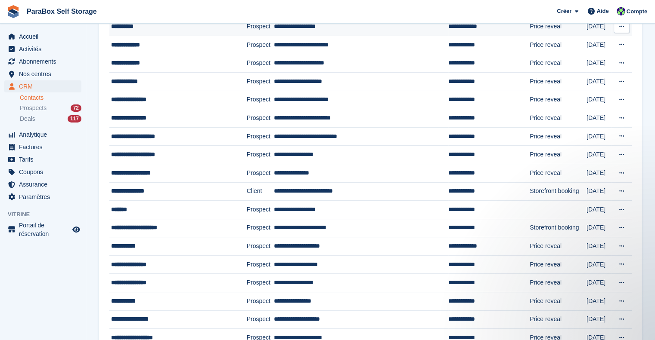
scroll to position [172, 0]
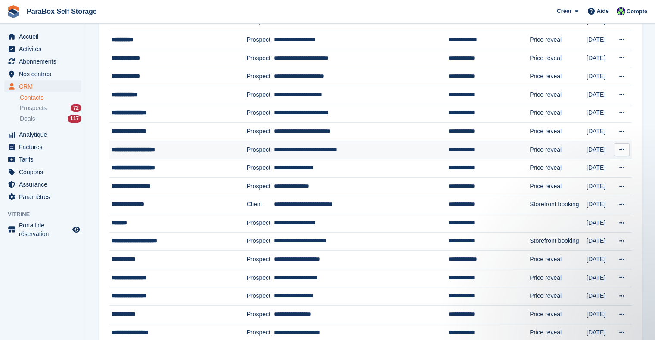
click at [148, 149] on div "**********" at bounding box center [170, 149] width 118 height 9
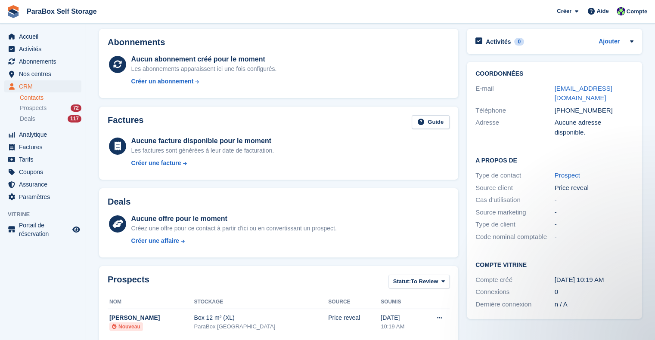
scroll to position [78, 0]
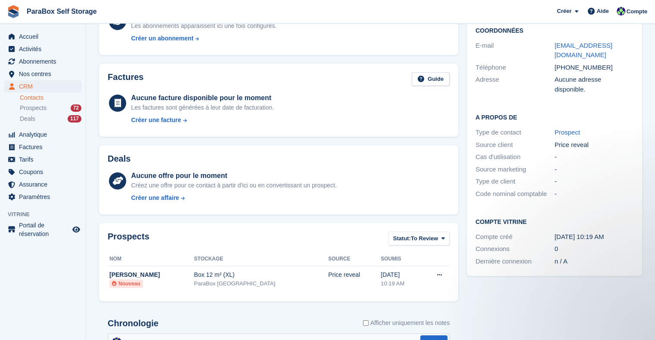
click at [326, 222] on div "Prospects Statut: To Review All Archived To Review Nom Stockage Source Soumis G…" at bounding box center [279, 262] width 368 height 87
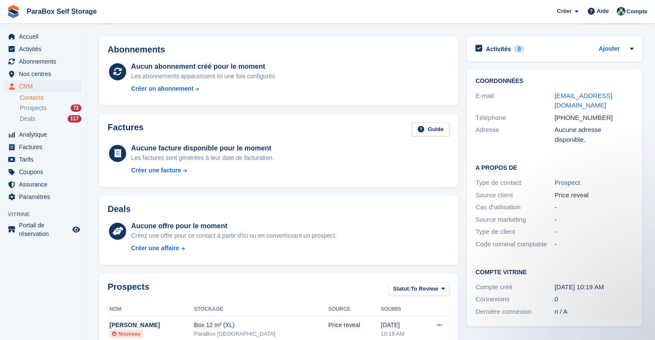
scroll to position [0, 0]
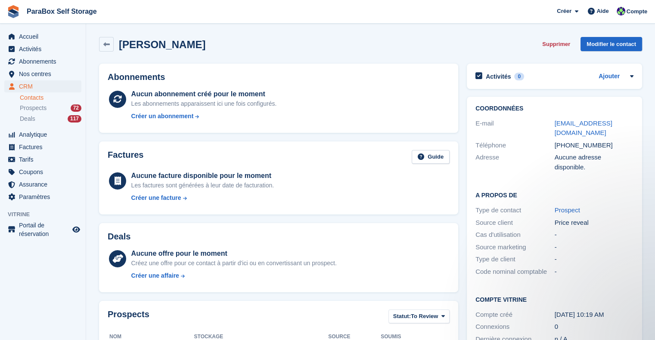
click at [34, 96] on link "Contacts" at bounding box center [51, 98] width 62 height 8
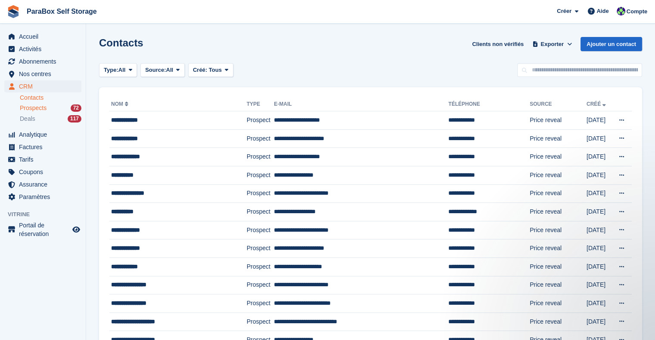
click at [36, 108] on span "Prospects" at bounding box center [33, 108] width 27 height 8
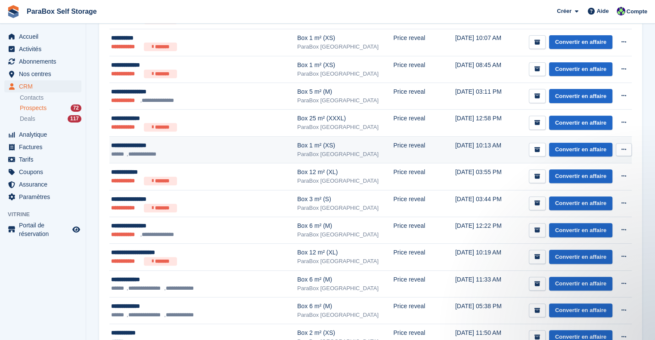
scroll to position [344, 0]
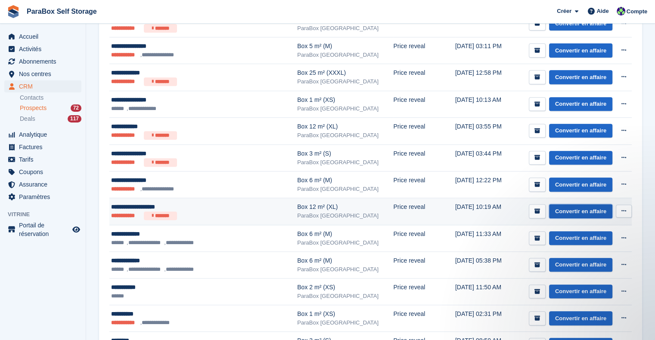
click at [571, 208] on link "Convertir en affaire" at bounding box center [580, 211] width 63 height 14
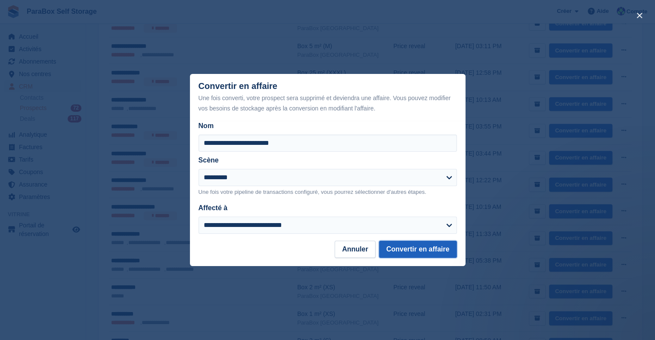
click at [434, 249] on button "Convertir en affaire" at bounding box center [418, 249] width 78 height 17
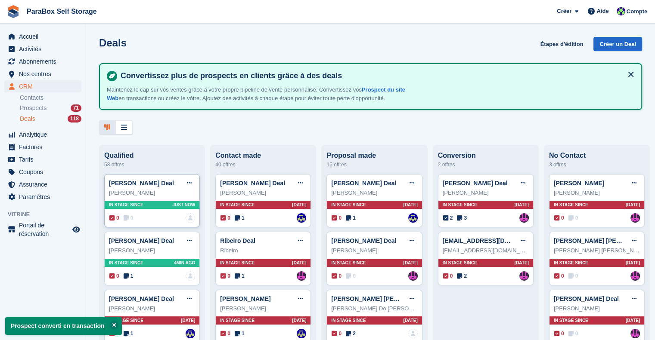
click at [129, 219] on span "0" at bounding box center [129, 218] width 10 height 8
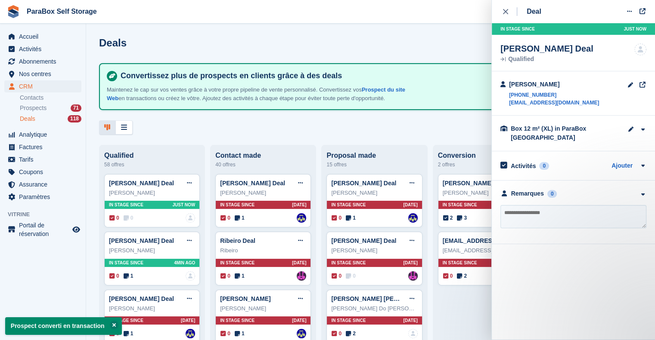
click at [562, 218] on textarea at bounding box center [573, 216] width 146 height 23
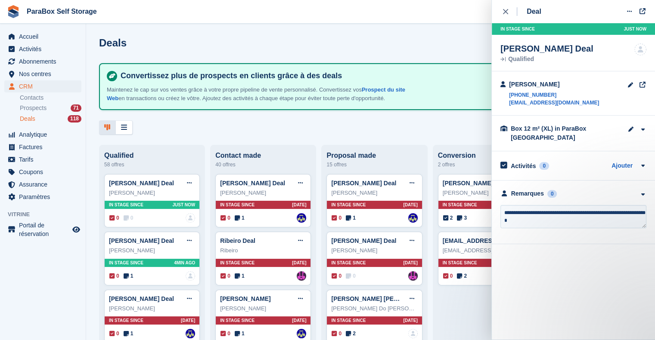
type textarea "**********"
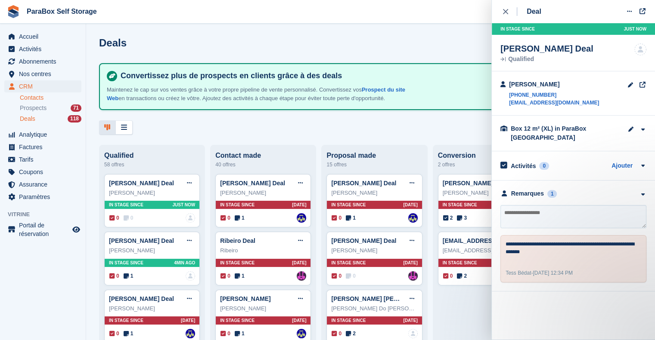
click at [34, 95] on link "Contacts" at bounding box center [51, 98] width 62 height 8
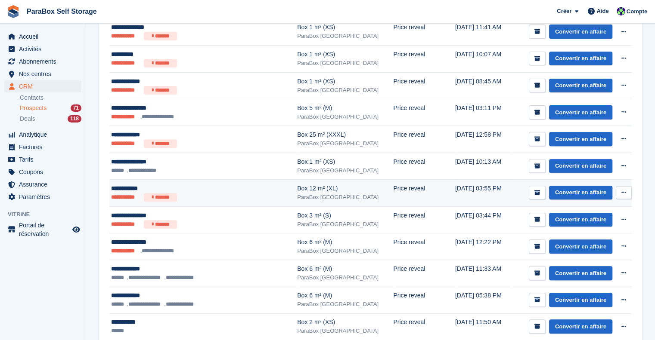
scroll to position [301, 0]
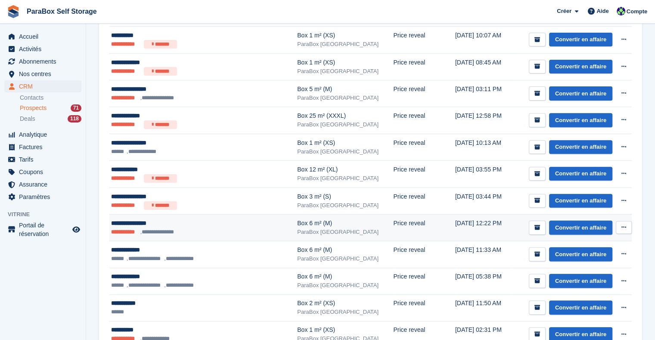
click at [201, 232] on ul "**********" at bounding box center [189, 232] width 157 height 9
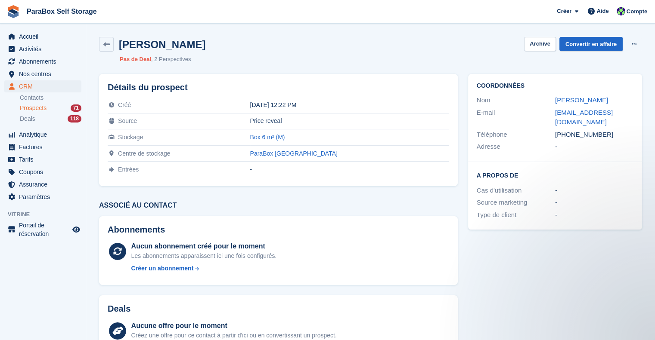
click at [339, 205] on h3 "Associé au contact" at bounding box center [278, 206] width 359 height 8
click at [34, 108] on span "Prospects" at bounding box center [33, 108] width 27 height 8
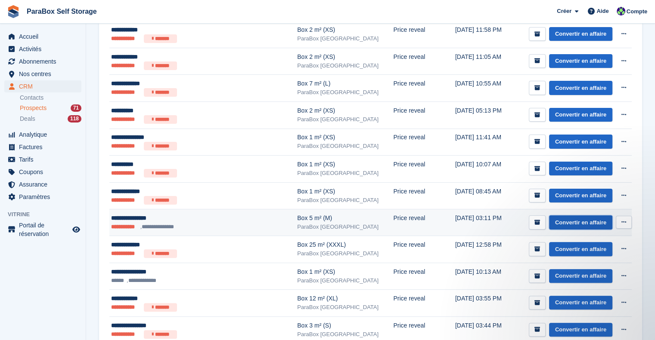
click at [579, 222] on link "Convertir en affaire" at bounding box center [580, 223] width 63 height 14
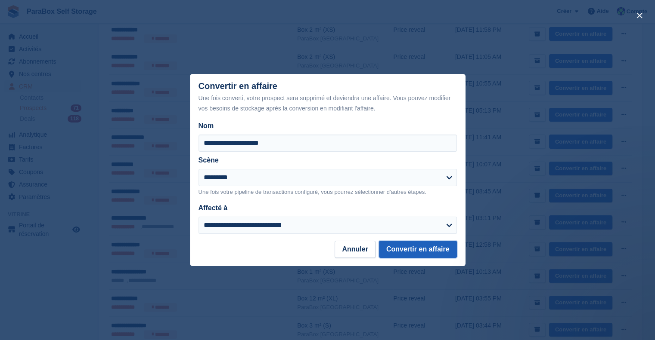
click at [404, 248] on button "Convertir en affaire" at bounding box center [418, 249] width 78 height 17
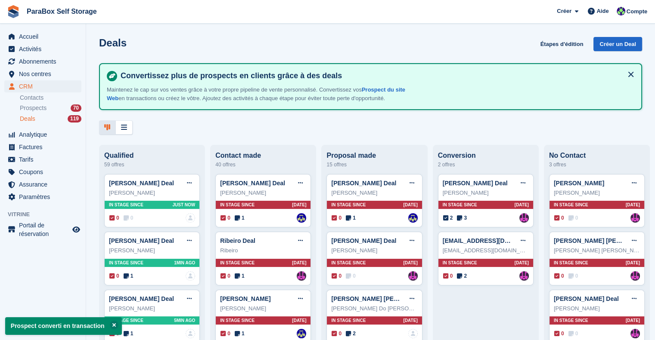
click at [36, 120] on div "Deals 119" at bounding box center [51, 119] width 62 height 8
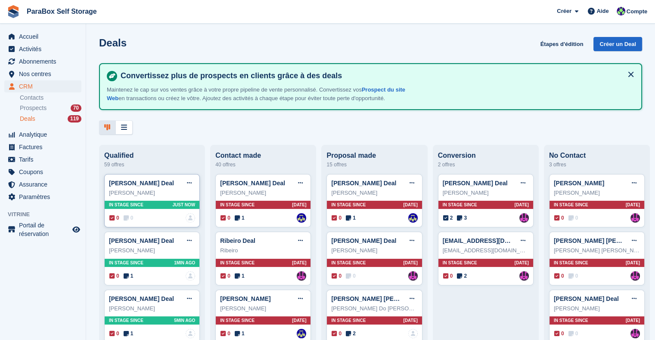
click at [127, 217] on icon at bounding box center [126, 218] width 5 height 6
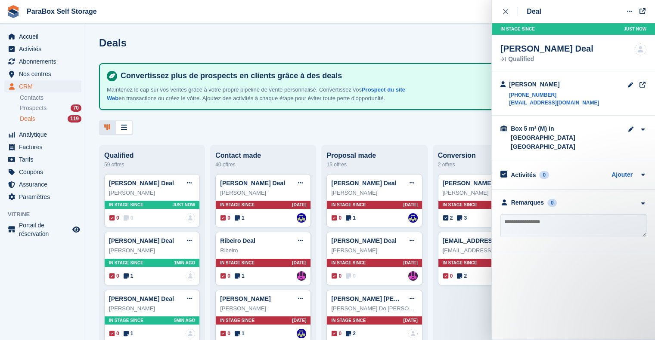
click at [548, 214] on textarea at bounding box center [573, 225] width 146 height 23
type textarea "**********"
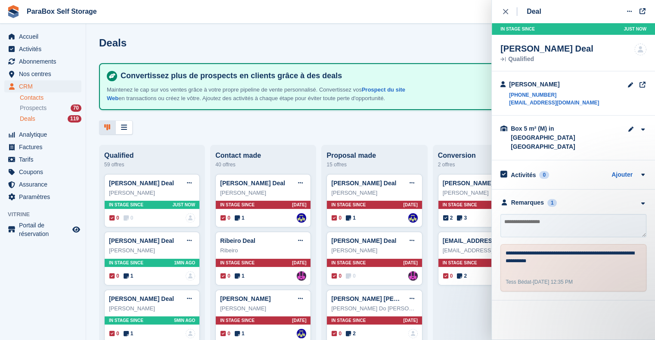
click at [40, 98] on link "Contacts" at bounding box center [51, 98] width 62 height 8
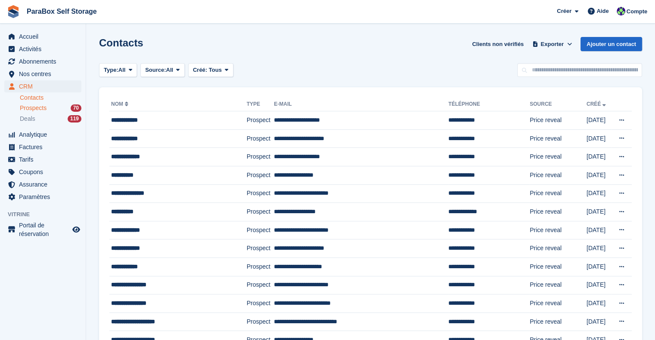
click at [46, 105] on div "Prospects 70" at bounding box center [51, 108] width 62 height 8
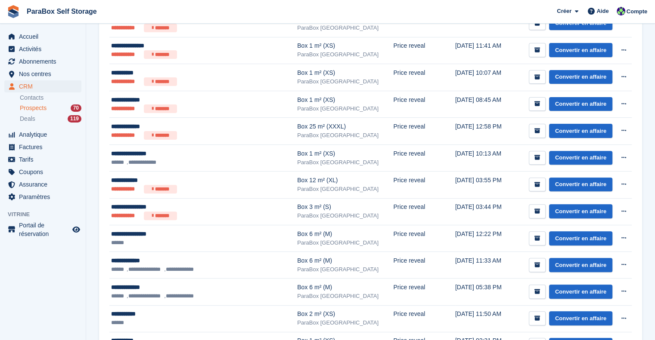
scroll to position [301, 0]
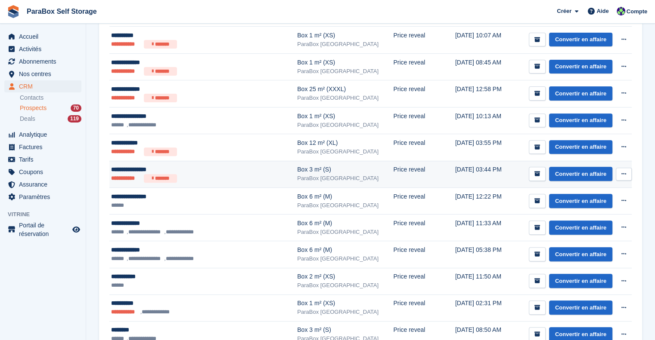
click at [238, 177] on ul "**********" at bounding box center [189, 178] width 157 height 9
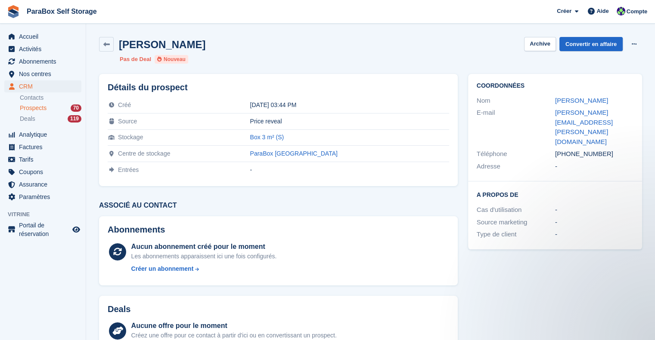
click at [41, 111] on span "Prospects" at bounding box center [33, 108] width 27 height 8
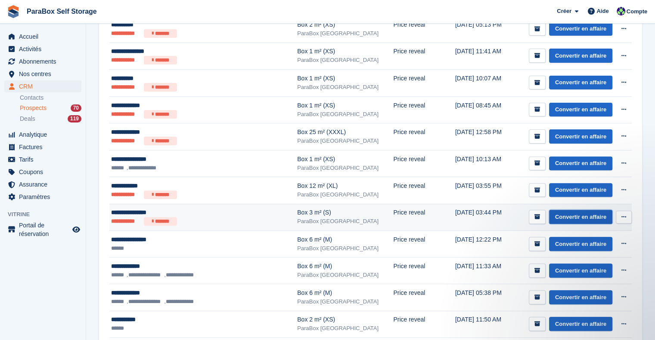
click at [588, 218] on link "Convertir en affaire" at bounding box center [580, 217] width 63 height 14
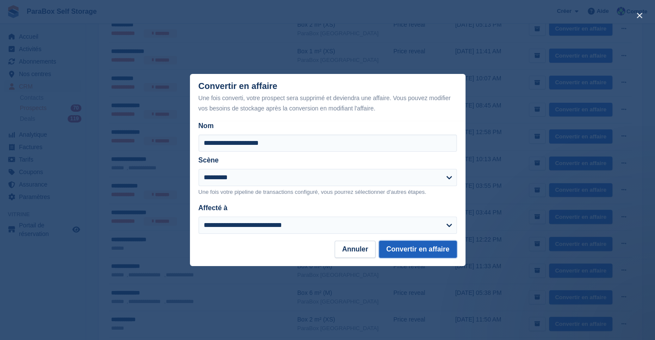
click at [408, 247] on button "Convertir en affaire" at bounding box center [418, 249] width 78 height 17
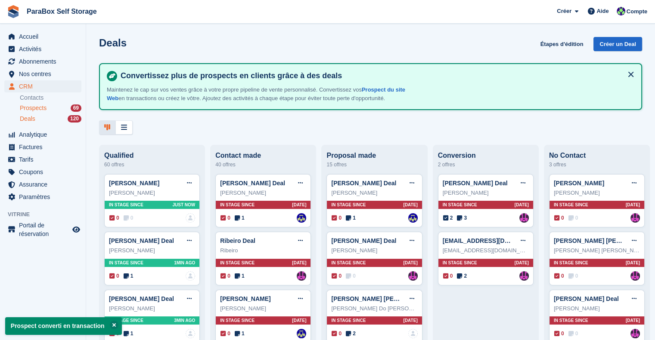
click at [46, 108] on div "Prospects 69" at bounding box center [51, 108] width 62 height 8
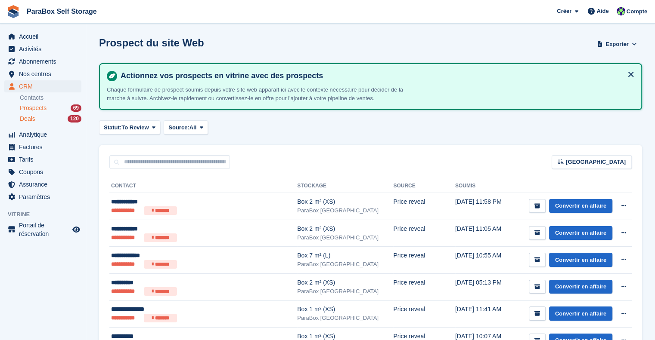
click at [38, 121] on div "Deals 120" at bounding box center [51, 119] width 62 height 8
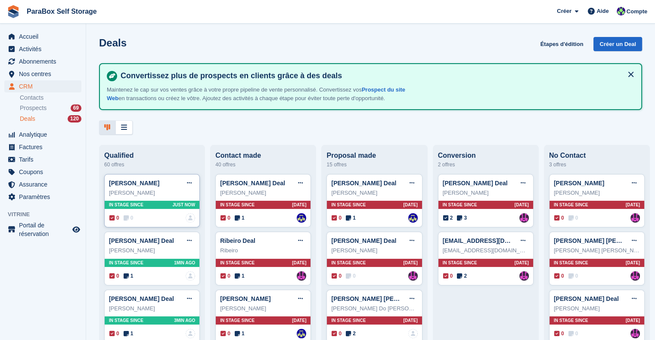
click at [124, 221] on icon at bounding box center [126, 218] width 5 height 6
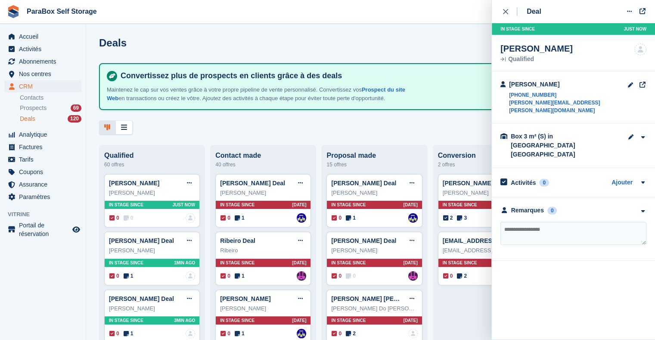
click at [544, 222] on textarea at bounding box center [573, 233] width 146 height 23
type textarea "**********"
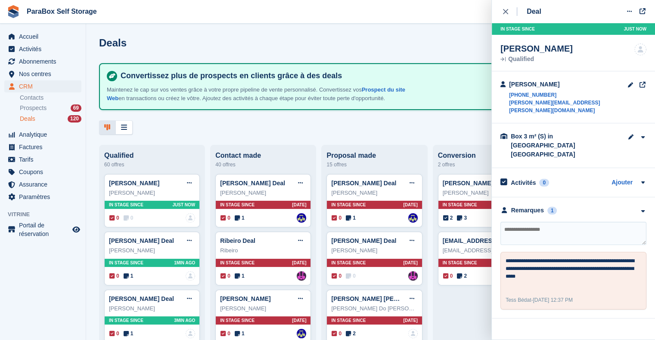
drag, startPoint x: 505, startPoint y: 11, endPoint x: 467, endPoint y: 19, distance: 39.7
click at [505, 11] on icon "close" at bounding box center [505, 11] width 5 height 5
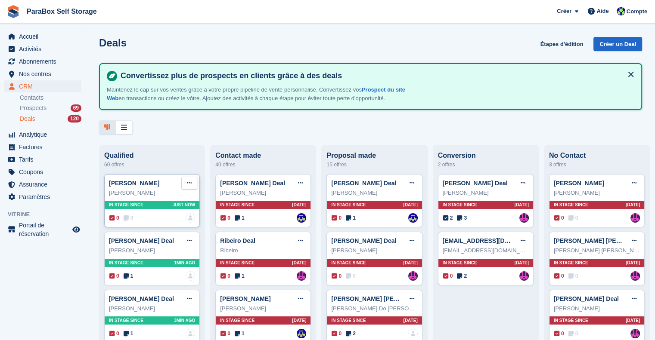
click at [189, 179] on button at bounding box center [189, 183] width 16 height 13
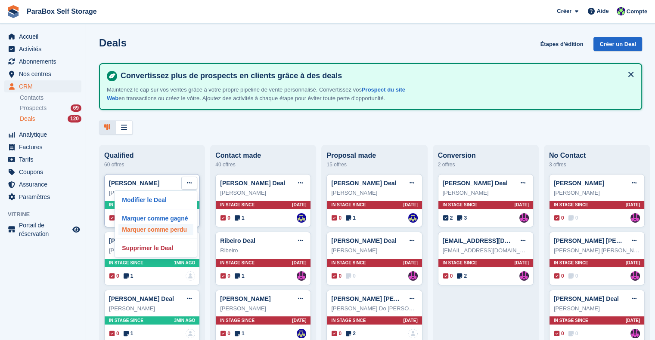
click at [176, 229] on p "Marquer comme perdu" at bounding box center [155, 229] width 75 height 11
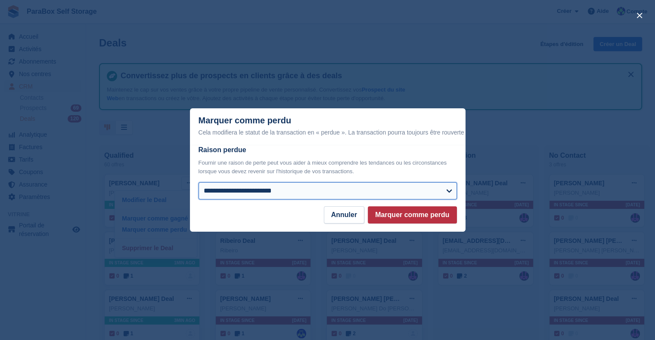
click at [263, 188] on select "**********" at bounding box center [327, 191] width 258 height 17
select select "*****"
click at [198, 183] on select "**********" at bounding box center [327, 191] width 258 height 17
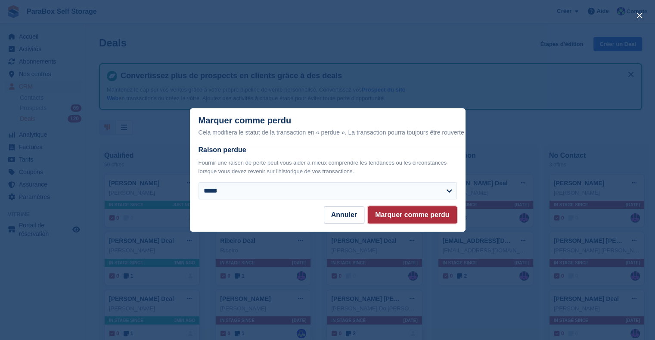
click at [408, 211] on button "Marquer comme perdu" at bounding box center [412, 215] width 89 height 17
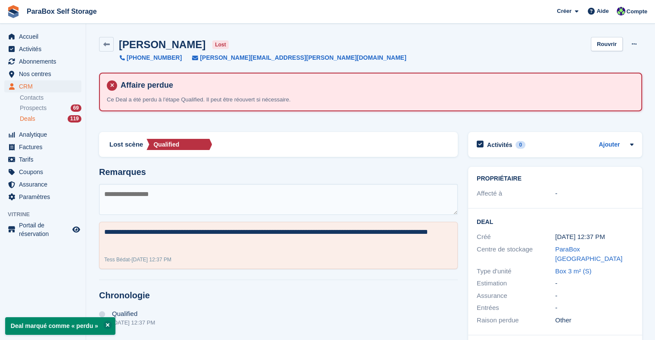
click at [164, 195] on textarea at bounding box center [278, 199] width 359 height 31
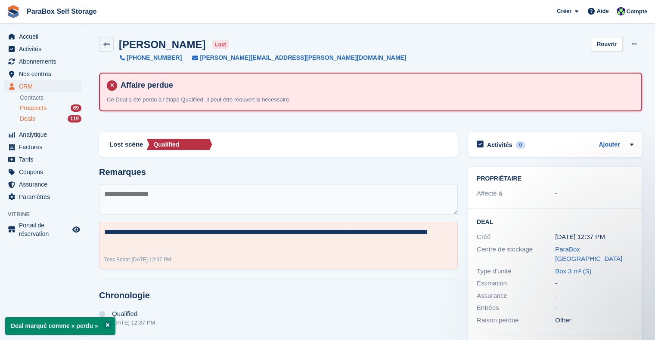
click at [45, 104] on span "Prospects" at bounding box center [33, 108] width 27 height 8
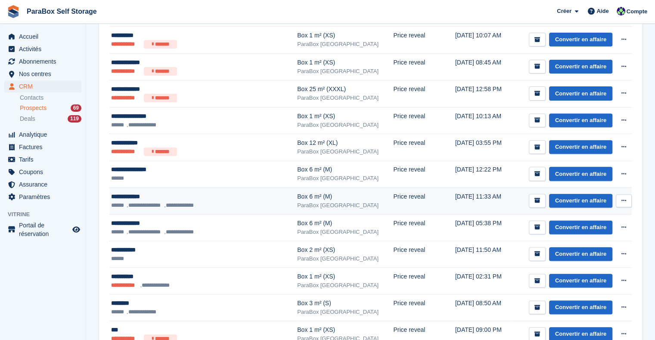
scroll to position [258, 0]
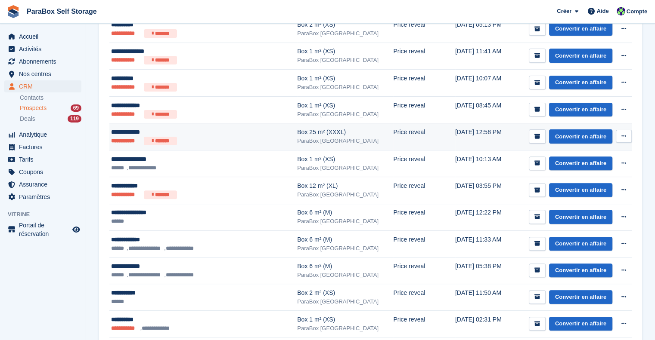
click at [229, 134] on div "**********" at bounding box center [189, 132] width 157 height 9
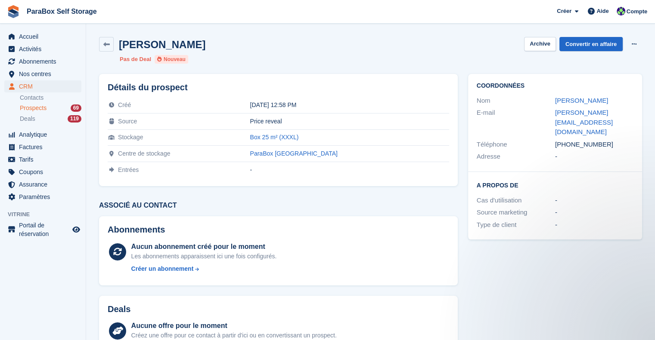
click at [48, 110] on div "Prospects 69" at bounding box center [51, 108] width 62 height 8
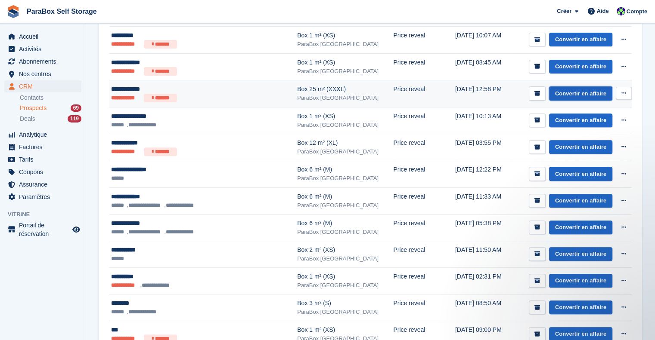
click at [596, 94] on link "Convertir en affaire" at bounding box center [580, 94] width 63 height 14
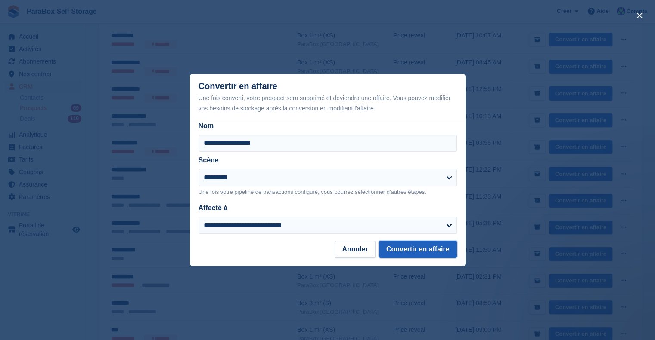
click at [406, 247] on button "Convertir en affaire" at bounding box center [418, 249] width 78 height 17
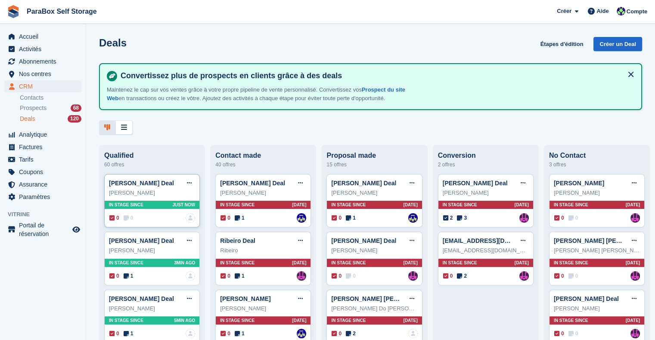
click at [126, 218] on icon at bounding box center [126, 218] width 5 height 6
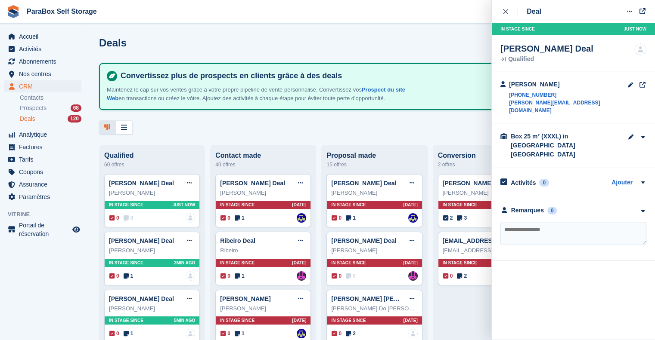
click at [537, 222] on textarea at bounding box center [573, 233] width 146 height 23
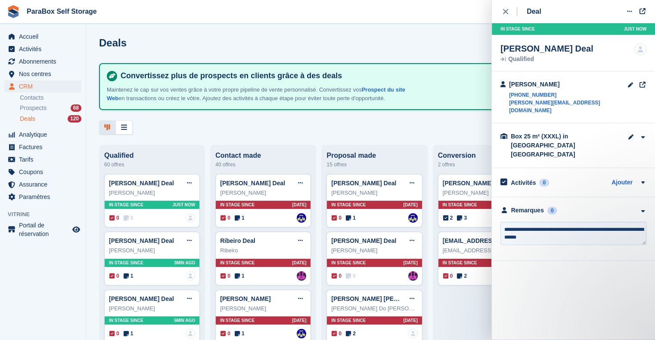
type textarea "**********"
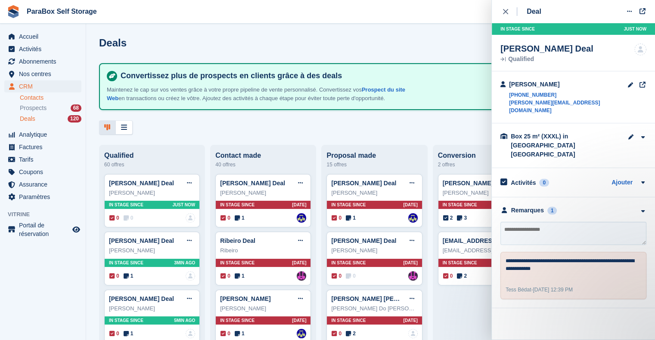
click at [33, 96] on link "Contacts" at bounding box center [51, 98] width 62 height 8
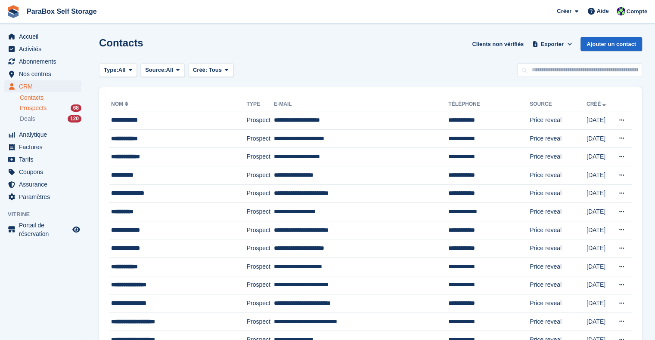
click at [31, 108] on span "Prospects" at bounding box center [33, 108] width 27 height 8
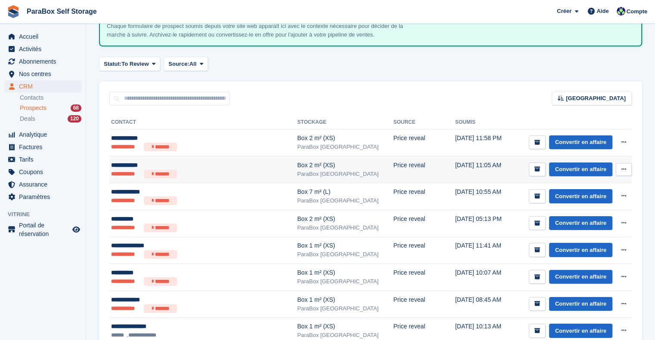
scroll to position [172, 0]
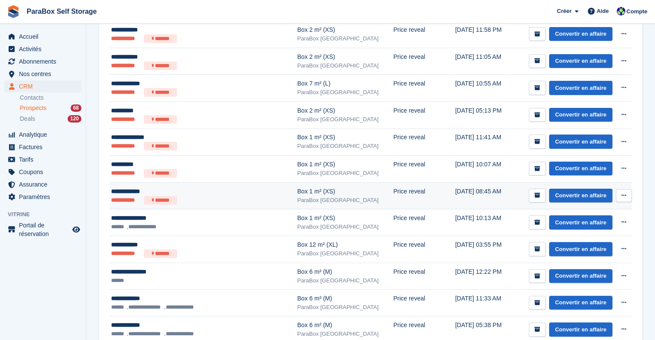
click at [238, 194] on div "**********" at bounding box center [189, 191] width 157 height 9
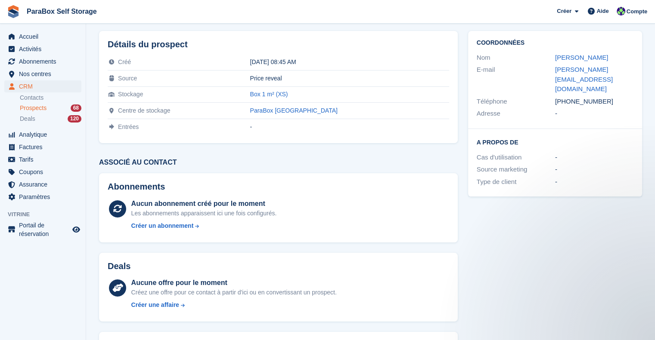
click at [41, 104] on link "Prospects 68" at bounding box center [51, 108] width 62 height 9
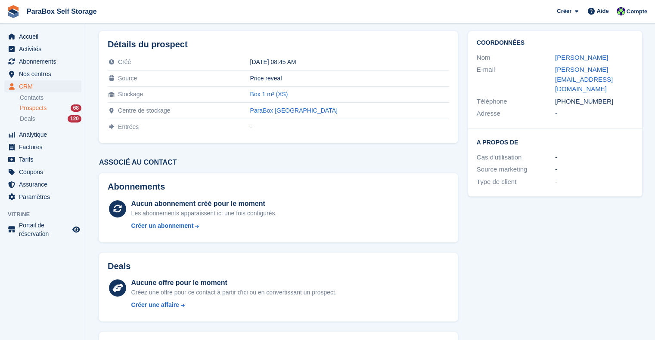
click at [29, 111] on span "Prospects" at bounding box center [33, 108] width 27 height 8
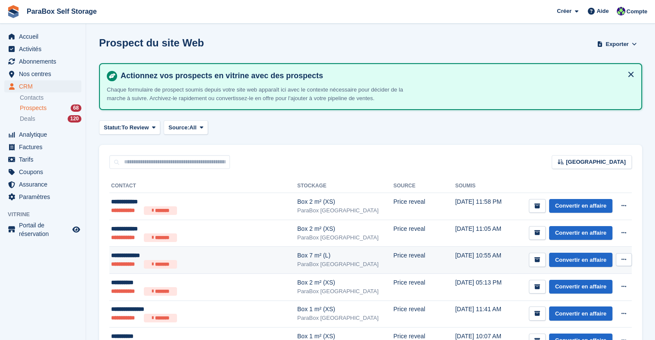
scroll to position [215, 0]
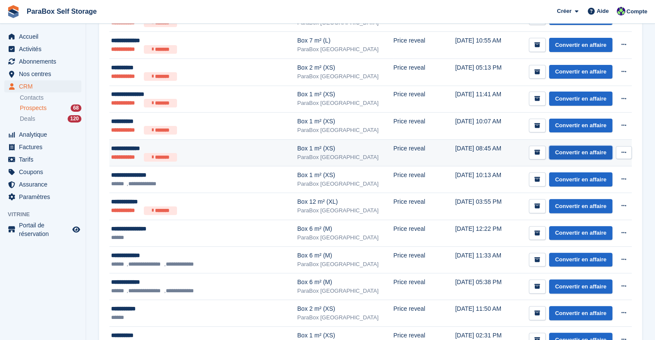
click at [572, 148] on link "Convertir en affaire" at bounding box center [580, 153] width 63 height 14
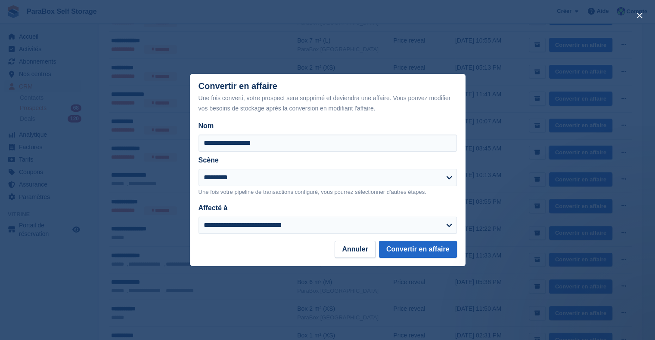
scroll to position [0, 0]
click at [426, 249] on button "Convertir en affaire" at bounding box center [418, 249] width 78 height 17
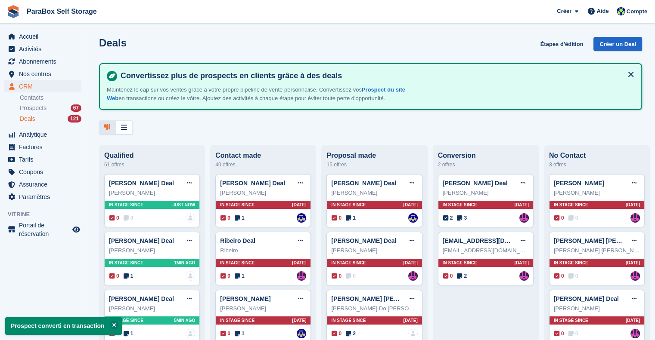
click at [30, 121] on span "Deals" at bounding box center [27, 119] width 15 height 8
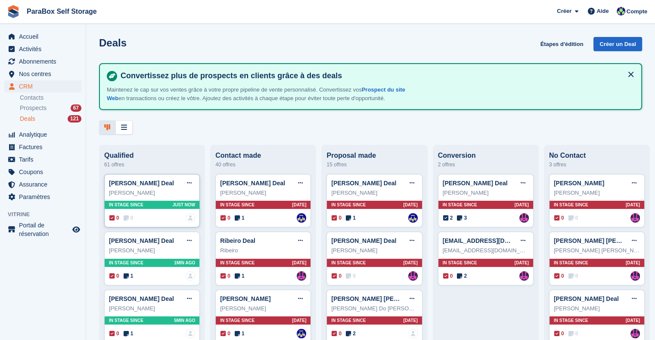
click at [130, 219] on span "0" at bounding box center [129, 218] width 10 height 8
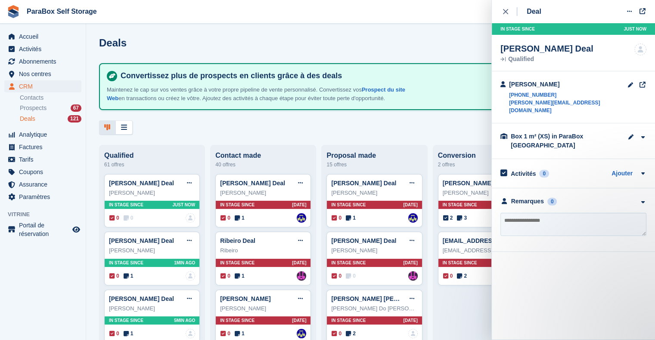
click at [527, 216] on textarea at bounding box center [573, 224] width 146 height 23
type textarea "**********"
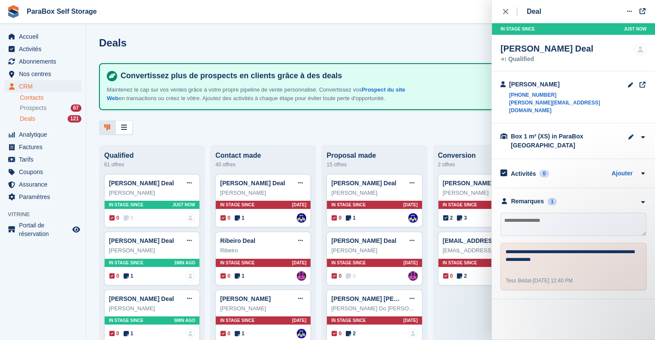
click at [35, 101] on link "Contacts" at bounding box center [51, 98] width 62 height 8
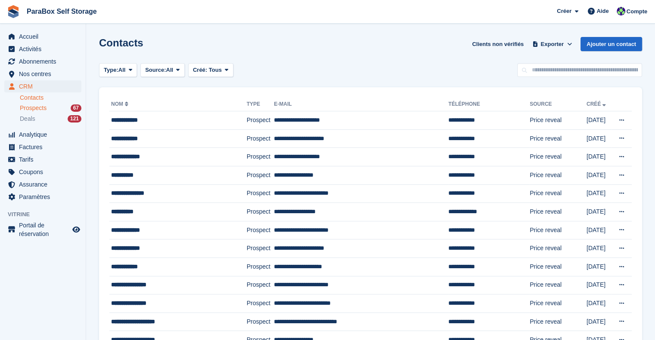
click at [35, 105] on span "Prospects" at bounding box center [33, 108] width 27 height 8
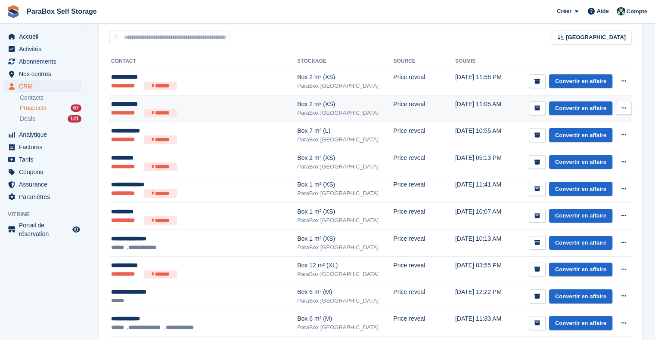
scroll to position [129, 0]
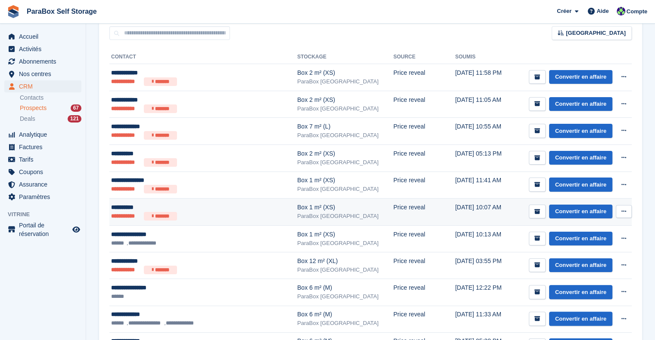
click at [217, 210] on div "**********" at bounding box center [189, 207] width 157 height 9
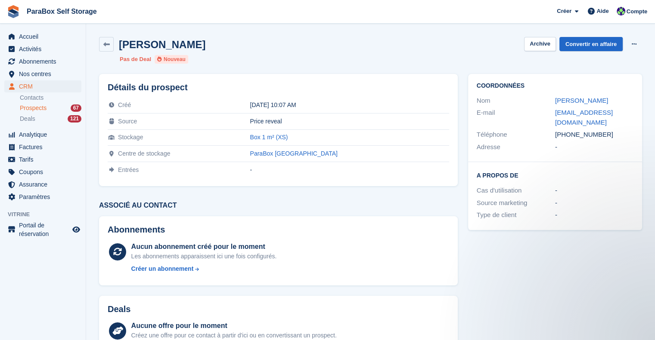
click at [41, 105] on span "Prospects" at bounding box center [33, 108] width 27 height 8
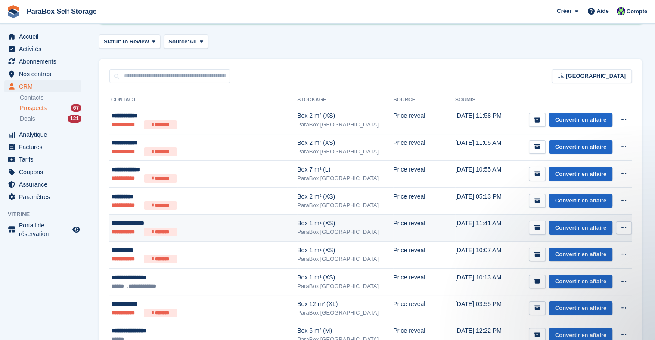
click at [235, 223] on div "**********" at bounding box center [189, 223] width 157 height 9
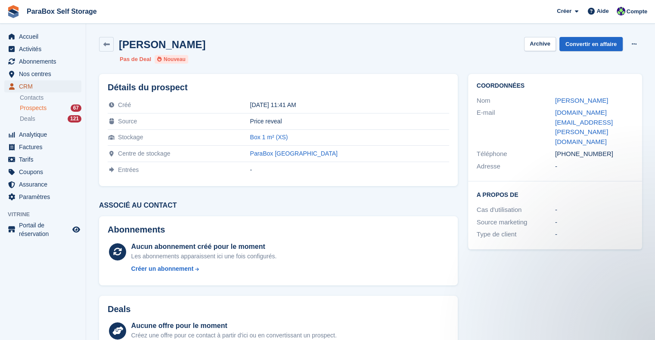
click at [33, 86] on span "CRM" at bounding box center [45, 86] width 52 height 12
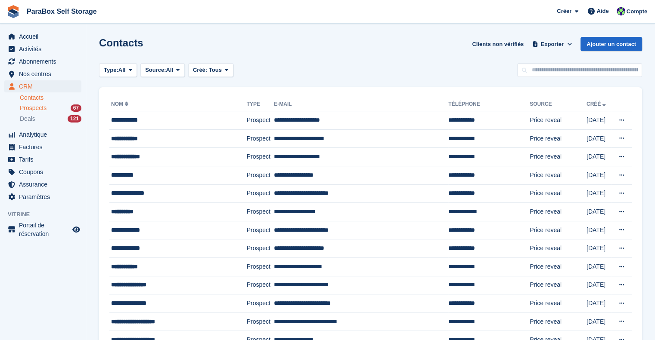
click at [45, 108] on span "Prospects" at bounding box center [33, 108] width 27 height 8
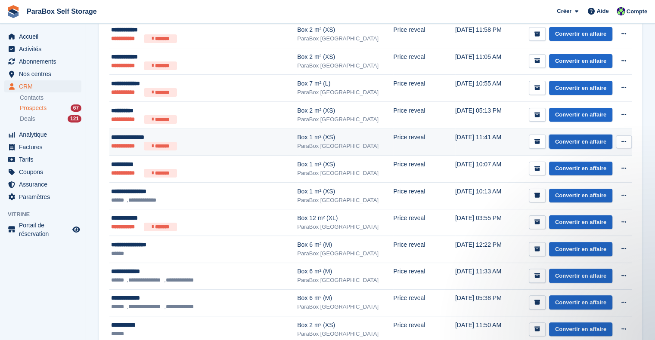
click at [581, 144] on link "Convertir en affaire" at bounding box center [580, 142] width 63 height 14
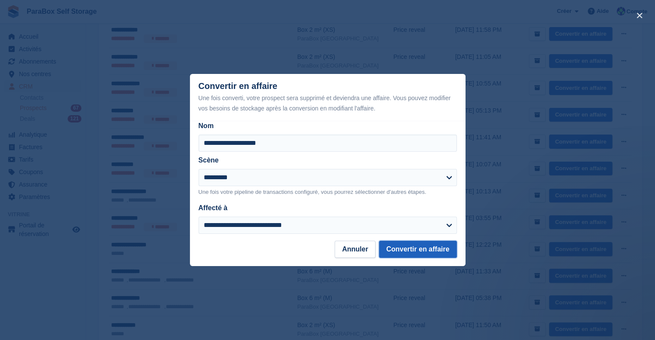
click at [429, 256] on button "Convertir en affaire" at bounding box center [418, 249] width 78 height 17
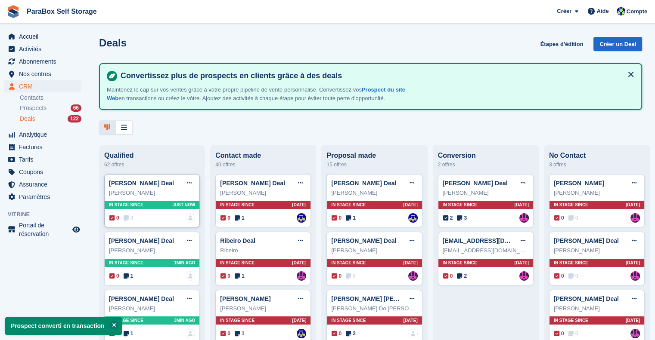
click at [129, 216] on span "0" at bounding box center [129, 218] width 10 height 8
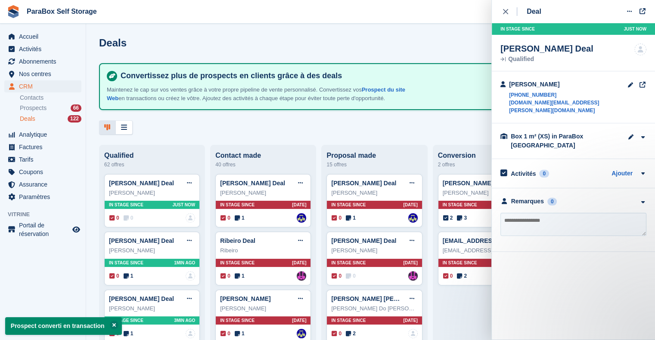
click at [518, 222] on textarea at bounding box center [573, 224] width 146 height 23
type textarea "**********"
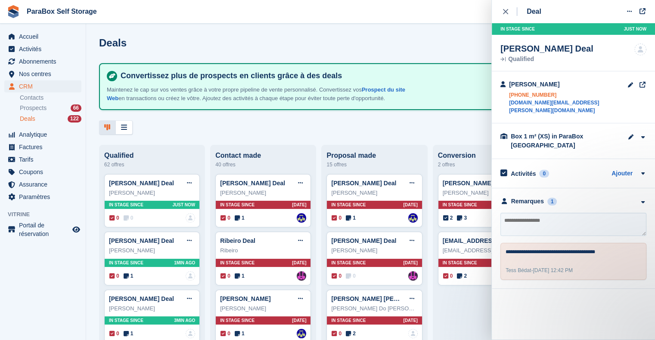
click at [543, 93] on link "+33796337174" at bounding box center [568, 95] width 118 height 8
click at [523, 96] on link "+33796337174" at bounding box center [568, 95] width 118 height 8
click at [601, 319] on div "Deal Modifier le Deal Marquer comme gagné Marquer comme perdu Supprimer le Deal…" at bounding box center [573, 170] width 164 height 340
click at [573, 248] on textarea "**********" at bounding box center [573, 253] width 136 height 10
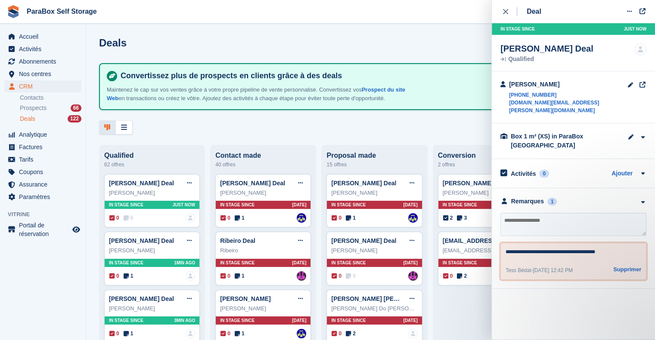
click at [597, 248] on textarea "**********" at bounding box center [573, 253] width 136 height 10
drag, startPoint x: 577, startPoint y: 246, endPoint x: 637, endPoint y: 246, distance: 59.4
click at [637, 248] on textarea "**********" at bounding box center [573, 253] width 136 height 10
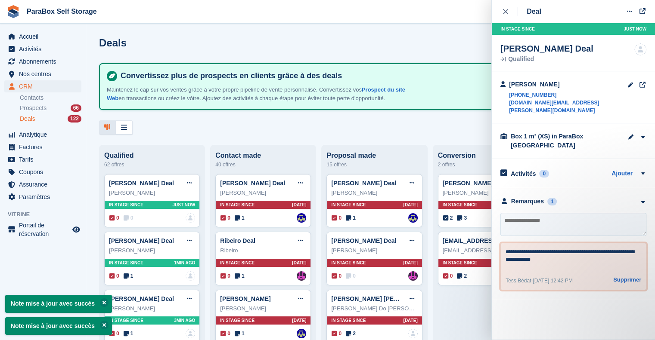
type textarea "**********"
click at [575, 309] on div "Deal Modifier le Deal Marquer comme gagné Marquer comme perdu Supprimer le Deal…" at bounding box center [573, 170] width 164 height 340
click at [384, 158] on div "Proposal made" at bounding box center [374, 156] width 96 height 8
click at [396, 135] on div "Deals Étapes d'édition Créer un Deal Convertissez plus de prospects en clients …" at bounding box center [370, 170] width 569 height 340
click at [506, 15] on div "close" at bounding box center [510, 11] width 14 height 9
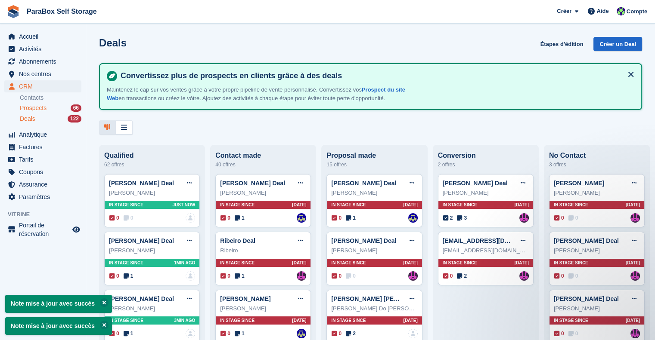
click at [31, 108] on span "Prospects" at bounding box center [33, 108] width 27 height 8
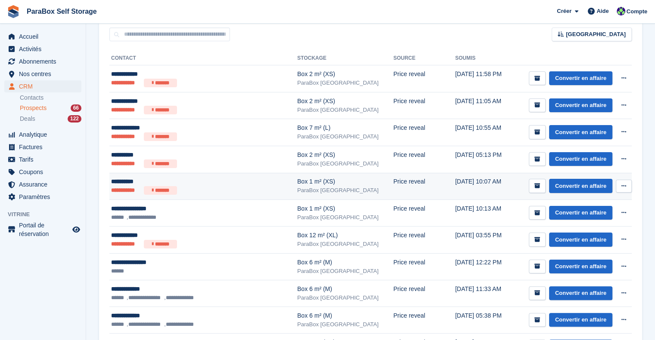
scroll to position [129, 0]
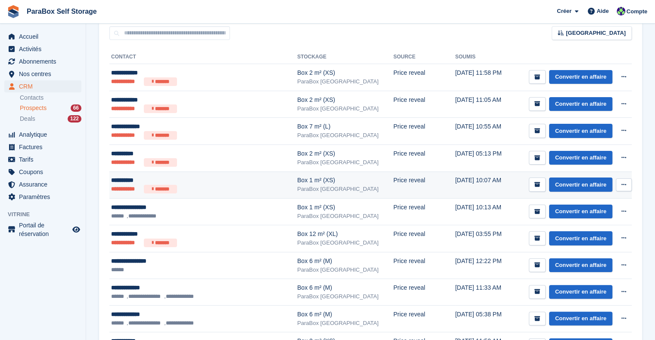
click at [226, 179] on div "**********" at bounding box center [189, 180] width 157 height 9
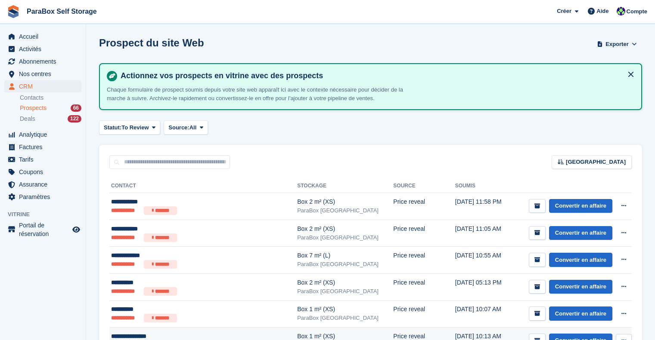
scroll to position [129, 0]
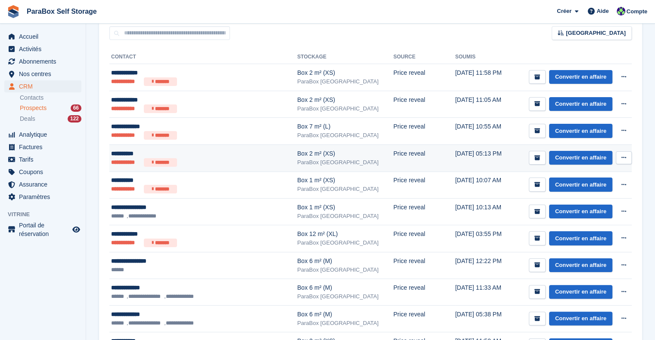
click at [221, 157] on div "**********" at bounding box center [189, 153] width 157 height 9
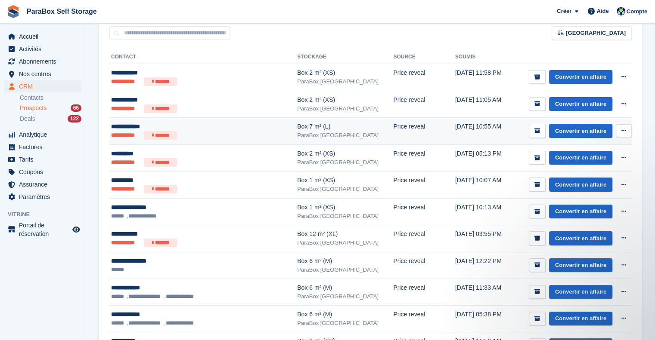
click at [220, 128] on div "**********" at bounding box center [189, 126] width 157 height 9
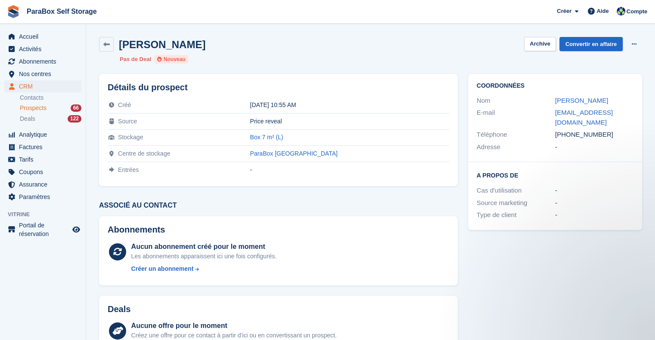
click at [518, 170] on div "A propos de Cas d'utilisation - Source marketing - Type de client -" at bounding box center [555, 196] width 174 height 68
click at [34, 108] on span "Prospects" at bounding box center [33, 108] width 27 height 8
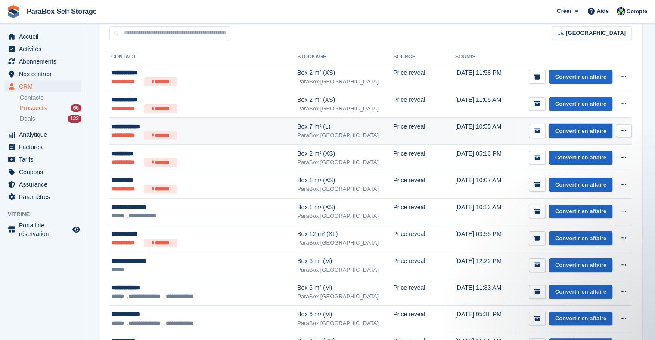
click at [561, 129] on link "Convertir en affaire" at bounding box center [580, 131] width 63 height 14
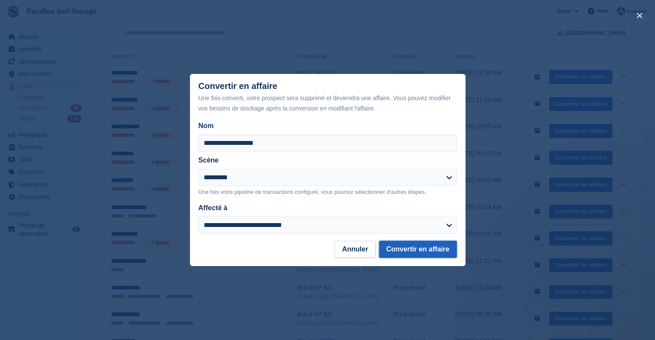
click at [420, 249] on button "Convertir en affaire" at bounding box center [418, 249] width 78 height 17
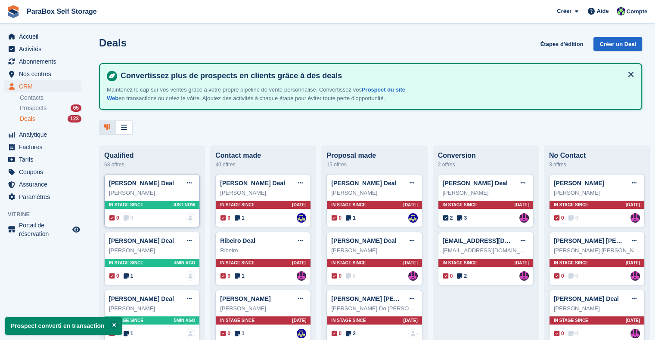
click at [134, 216] on div "0 0 Personne n'est affecté à cette transaction" at bounding box center [152, 217] width 86 height 9
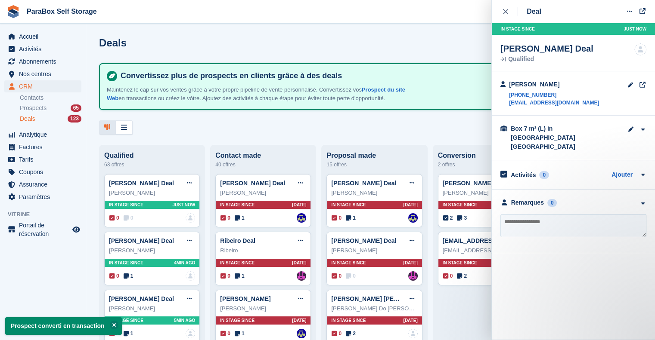
click at [580, 214] on textarea at bounding box center [573, 225] width 146 height 23
type textarea "*"
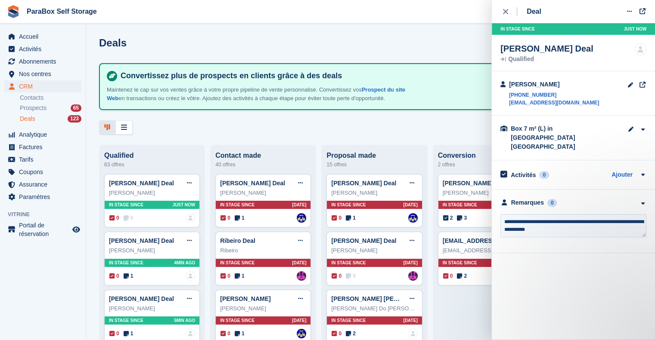
type textarea "**********"
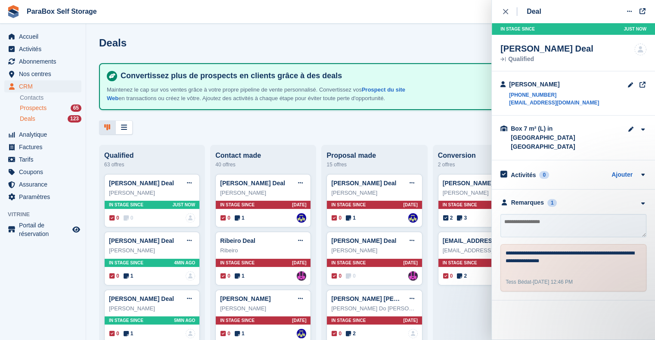
click at [43, 112] on span "Prospects" at bounding box center [33, 108] width 27 height 8
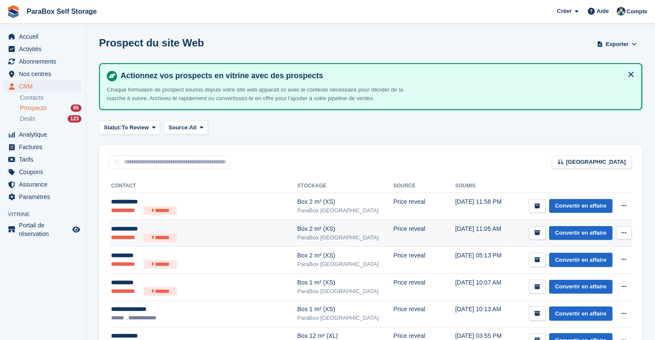
click at [229, 235] on ul "**********" at bounding box center [189, 238] width 157 height 9
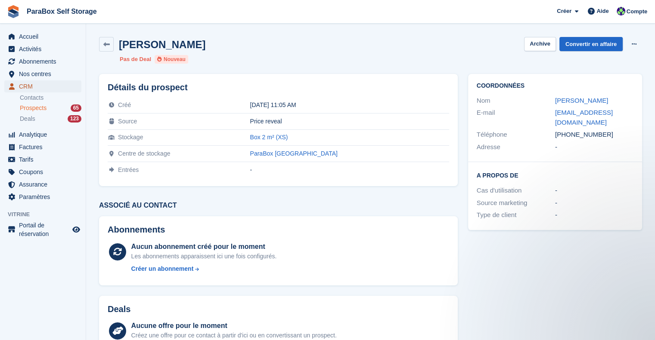
click at [32, 90] on span "CRM" at bounding box center [45, 86] width 52 height 12
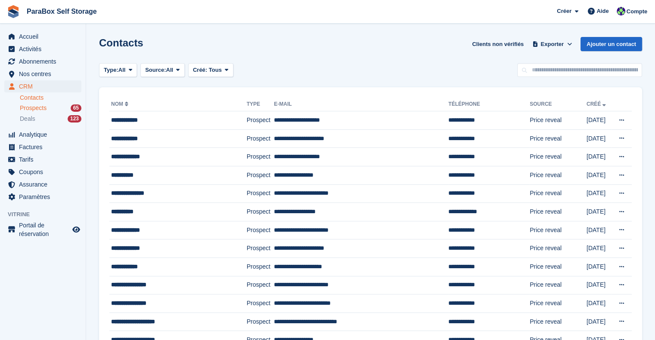
click at [48, 105] on div "Prospects 65" at bounding box center [51, 108] width 62 height 8
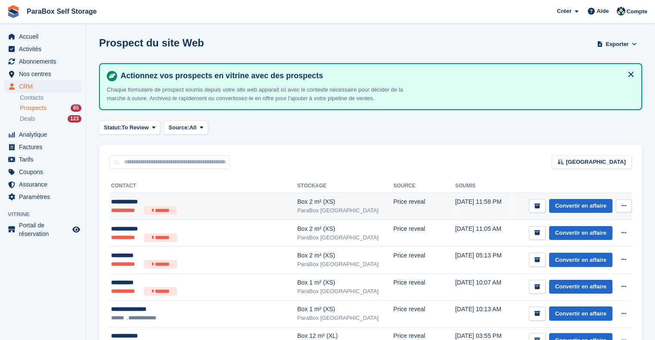
click at [232, 207] on ul "**********" at bounding box center [189, 211] width 157 height 9
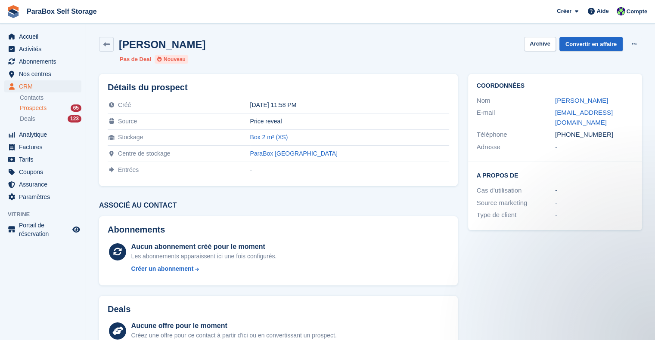
drag, startPoint x: 45, startPoint y: 109, endPoint x: 82, endPoint y: 105, distance: 37.3
click at [45, 109] on span "Prospects" at bounding box center [33, 108] width 27 height 8
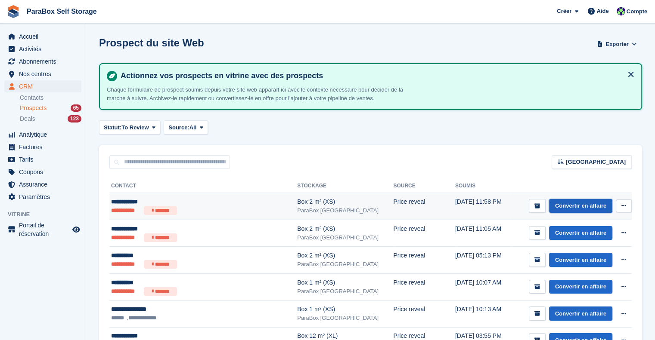
click at [572, 204] on link "Convertir en affaire" at bounding box center [580, 206] width 63 height 14
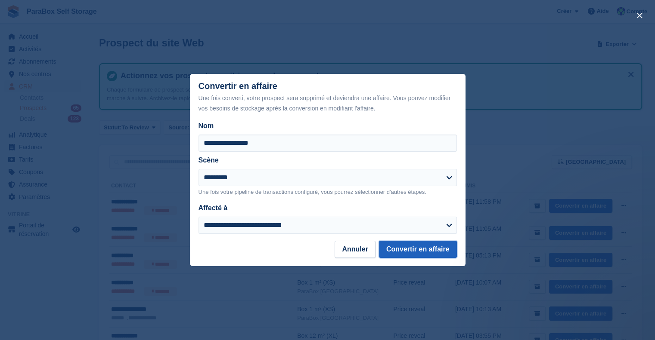
click at [431, 250] on button "Convertir en affaire" at bounding box center [418, 249] width 78 height 17
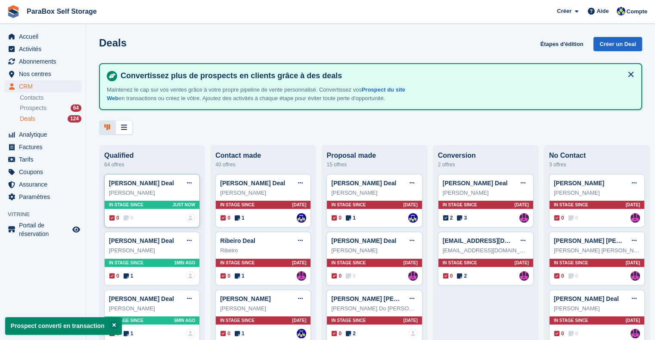
click at [126, 219] on icon at bounding box center [126, 218] width 5 height 6
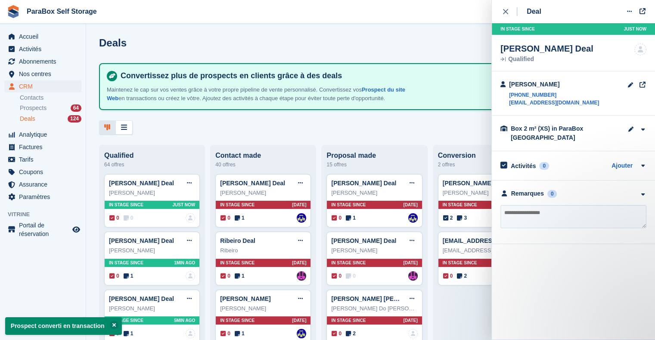
click at [553, 212] on textarea at bounding box center [573, 216] width 146 height 23
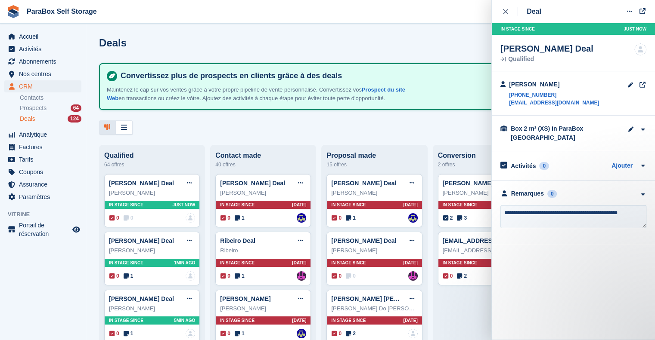
type textarea "**********"
type textarea "*"
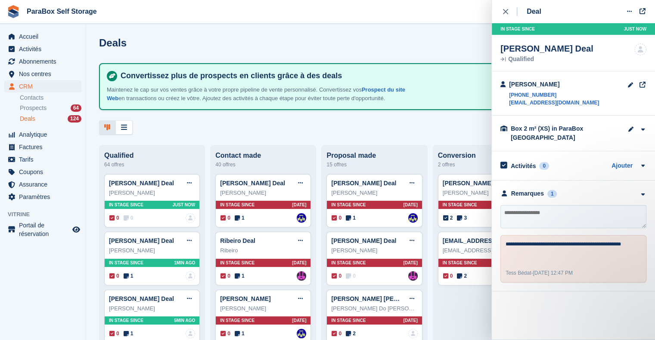
click at [368, 108] on div "Convertissez plus de prospects en clients grâce à des deals Maintenez le cap su…" at bounding box center [370, 86] width 543 height 47
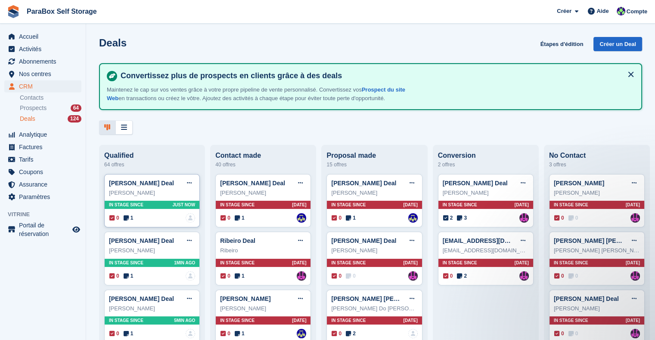
click at [168, 191] on div "[PERSON_NAME]" at bounding box center [152, 193] width 86 height 9
